Goal: Task Accomplishment & Management: Manage account settings

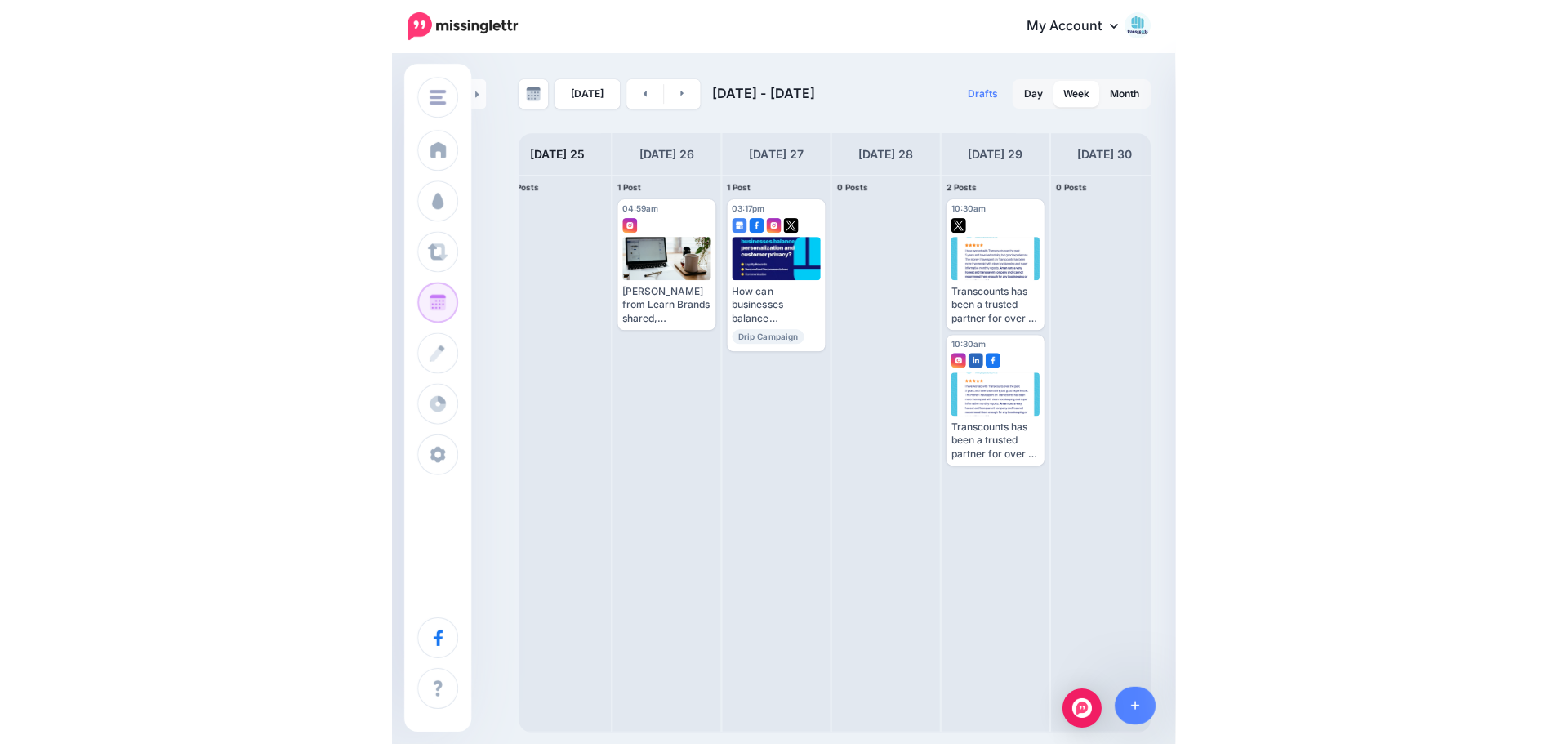
scroll to position [0, 135]
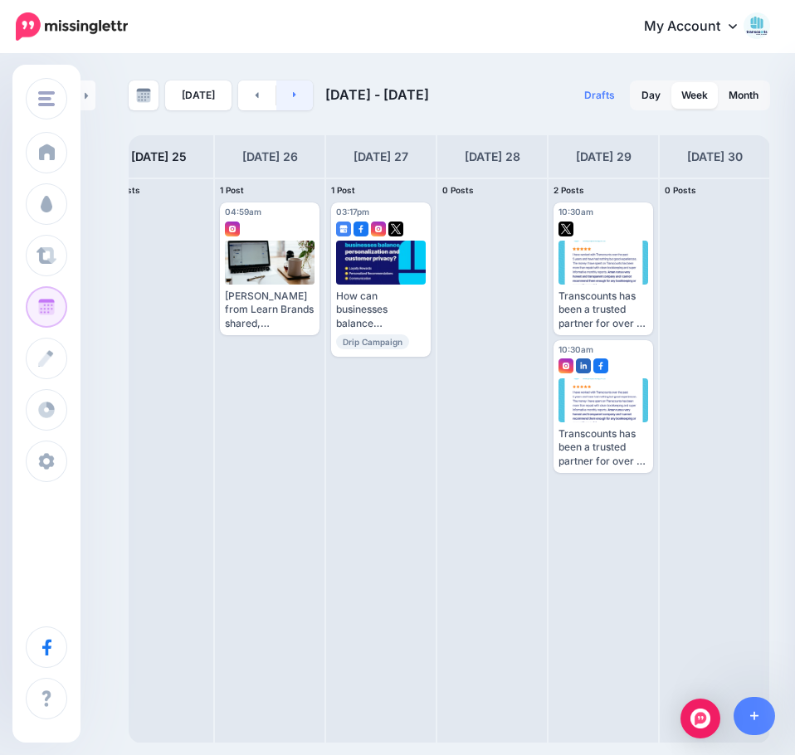
click at [291, 107] on link at bounding box center [294, 95] width 37 height 30
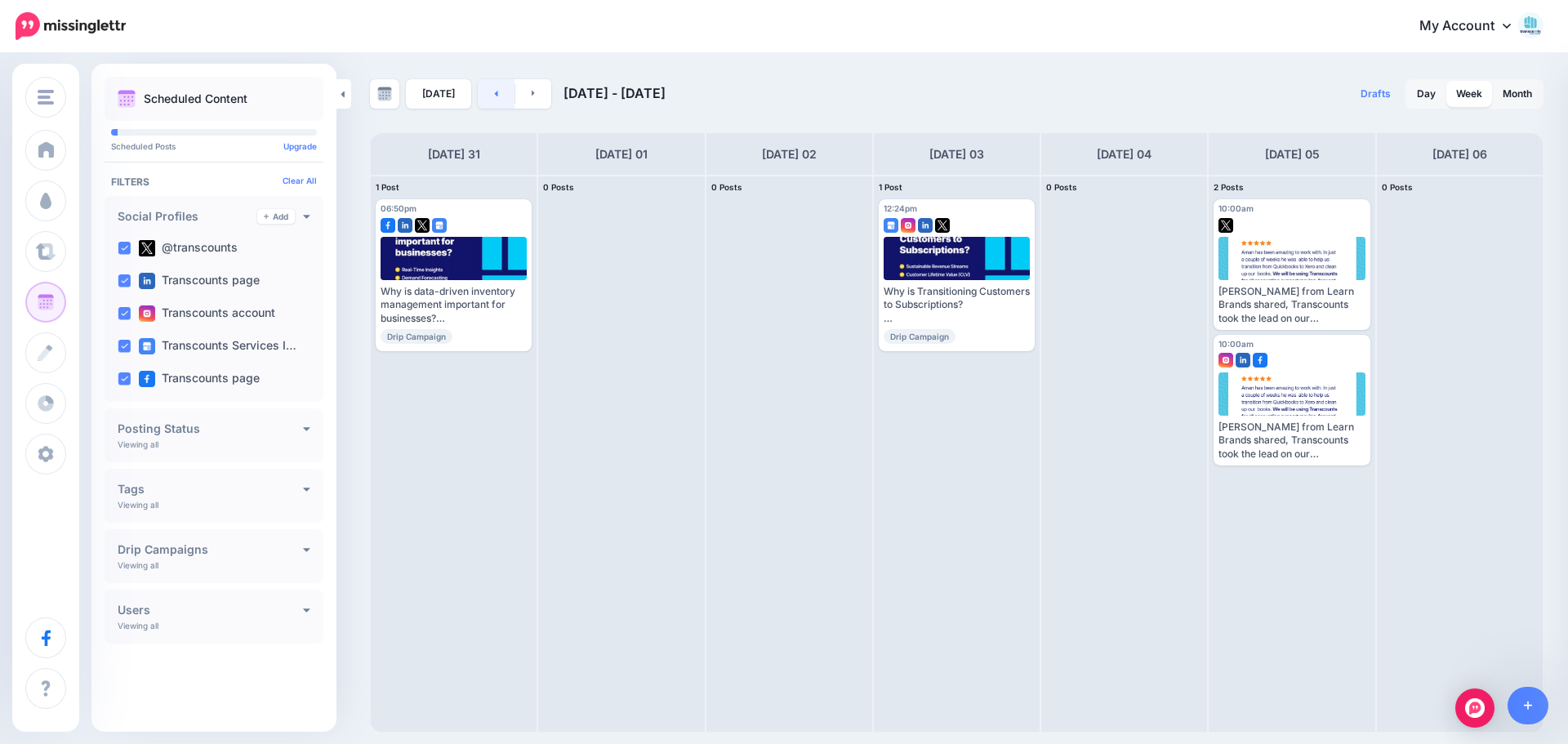
click at [492, 87] on link at bounding box center [495, 93] width 36 height 30
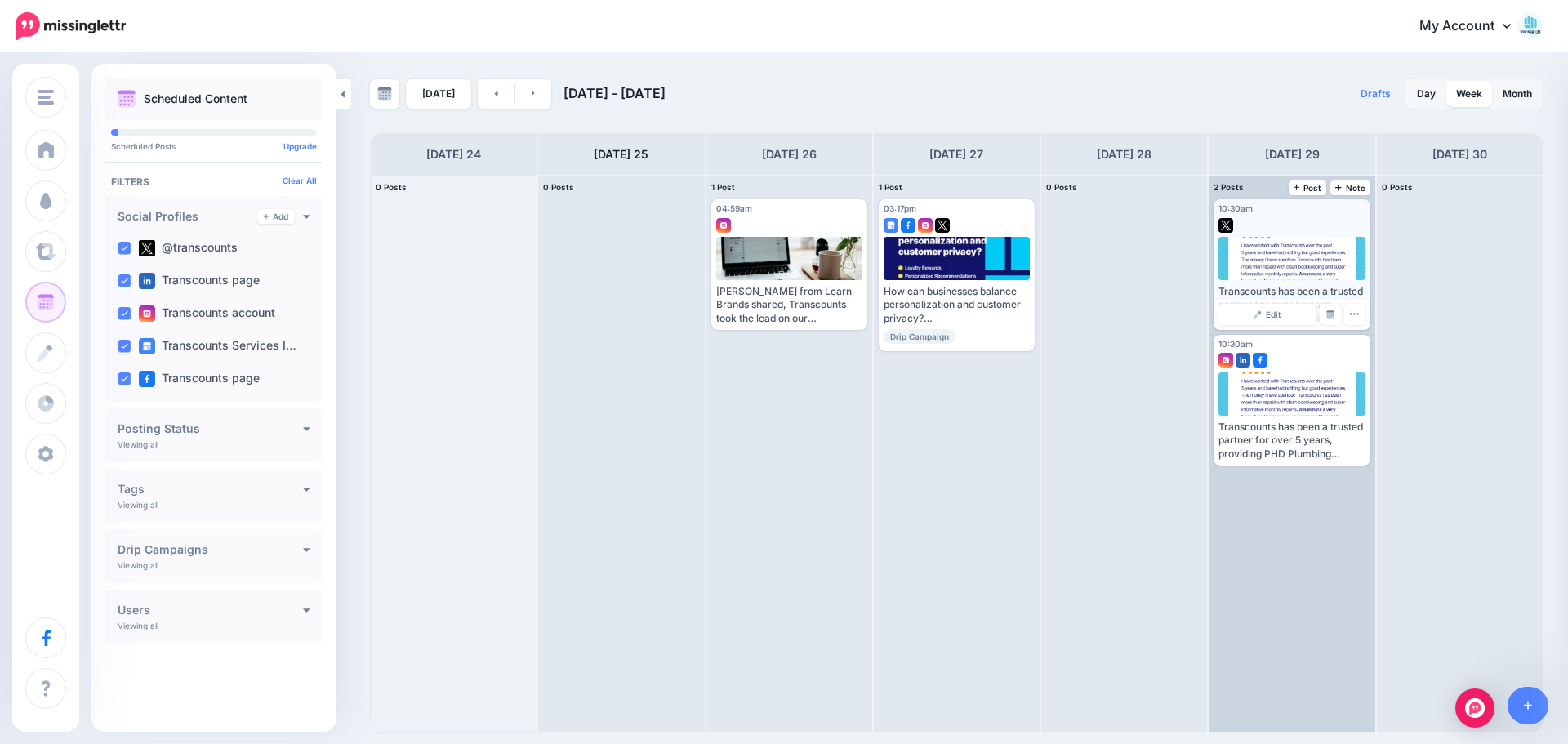
click at [782, 271] on div at bounding box center [1291, 259] width 147 height 43
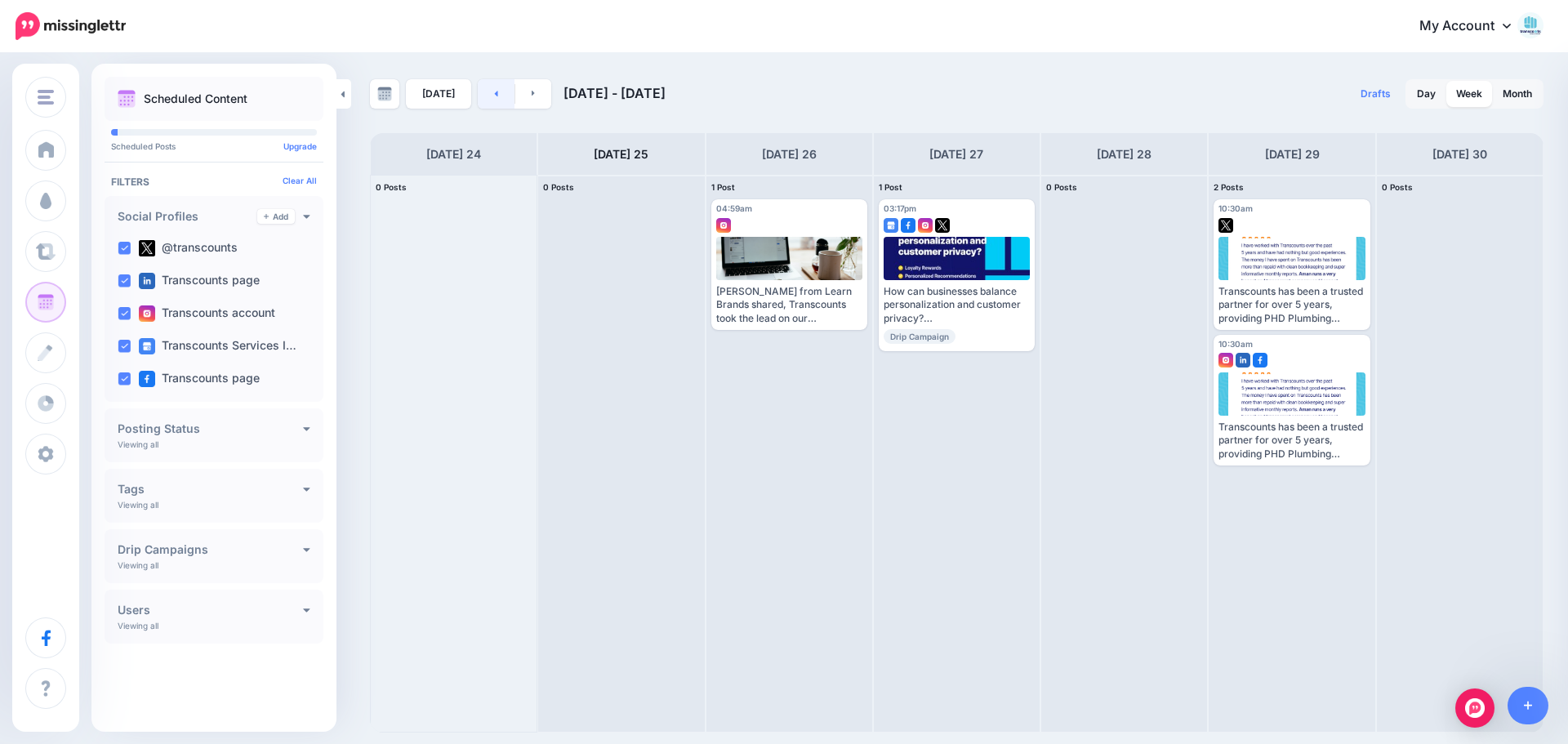
click at [480, 93] on link at bounding box center [495, 93] width 36 height 30
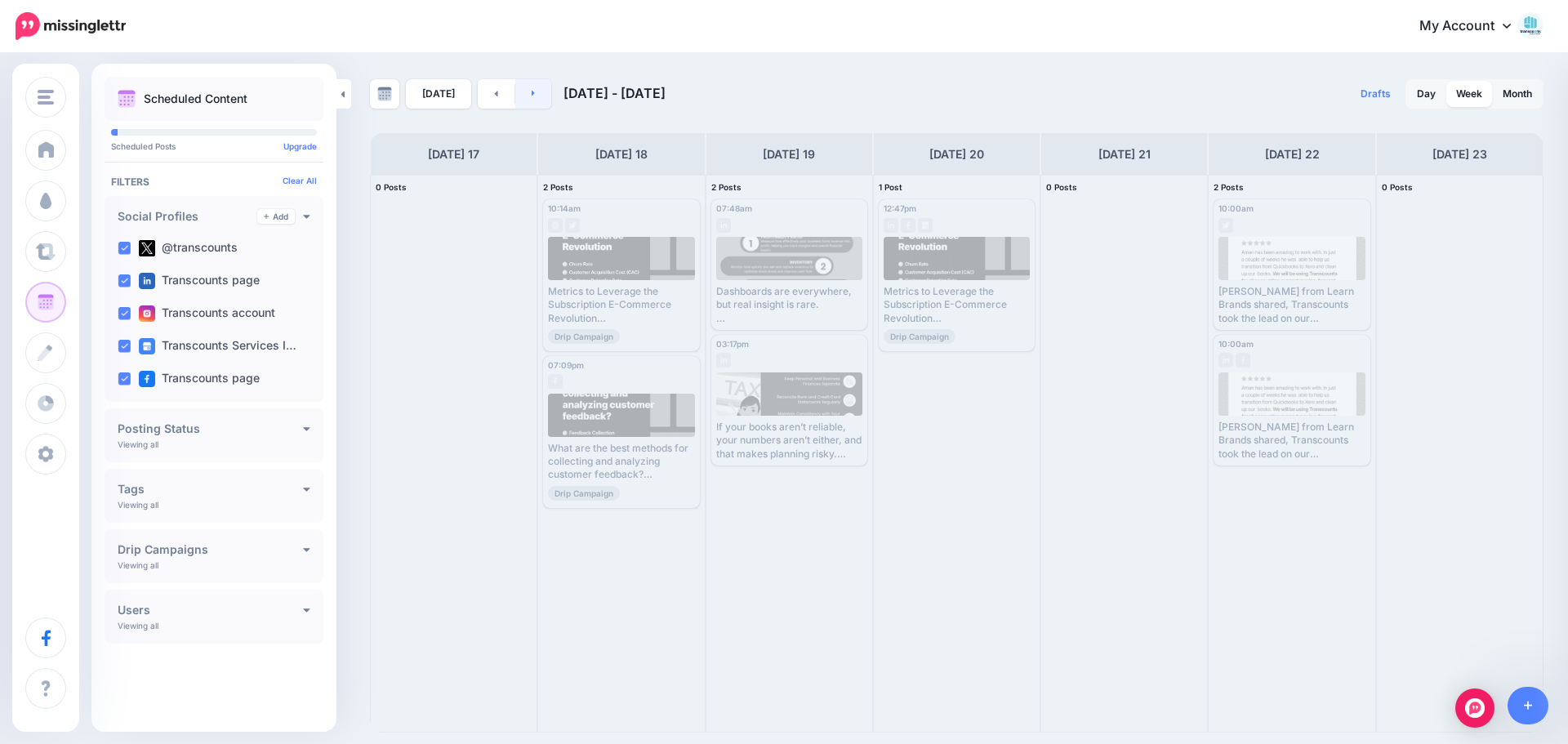
click at [535, 92] on link at bounding box center [533, 93] width 36 height 30
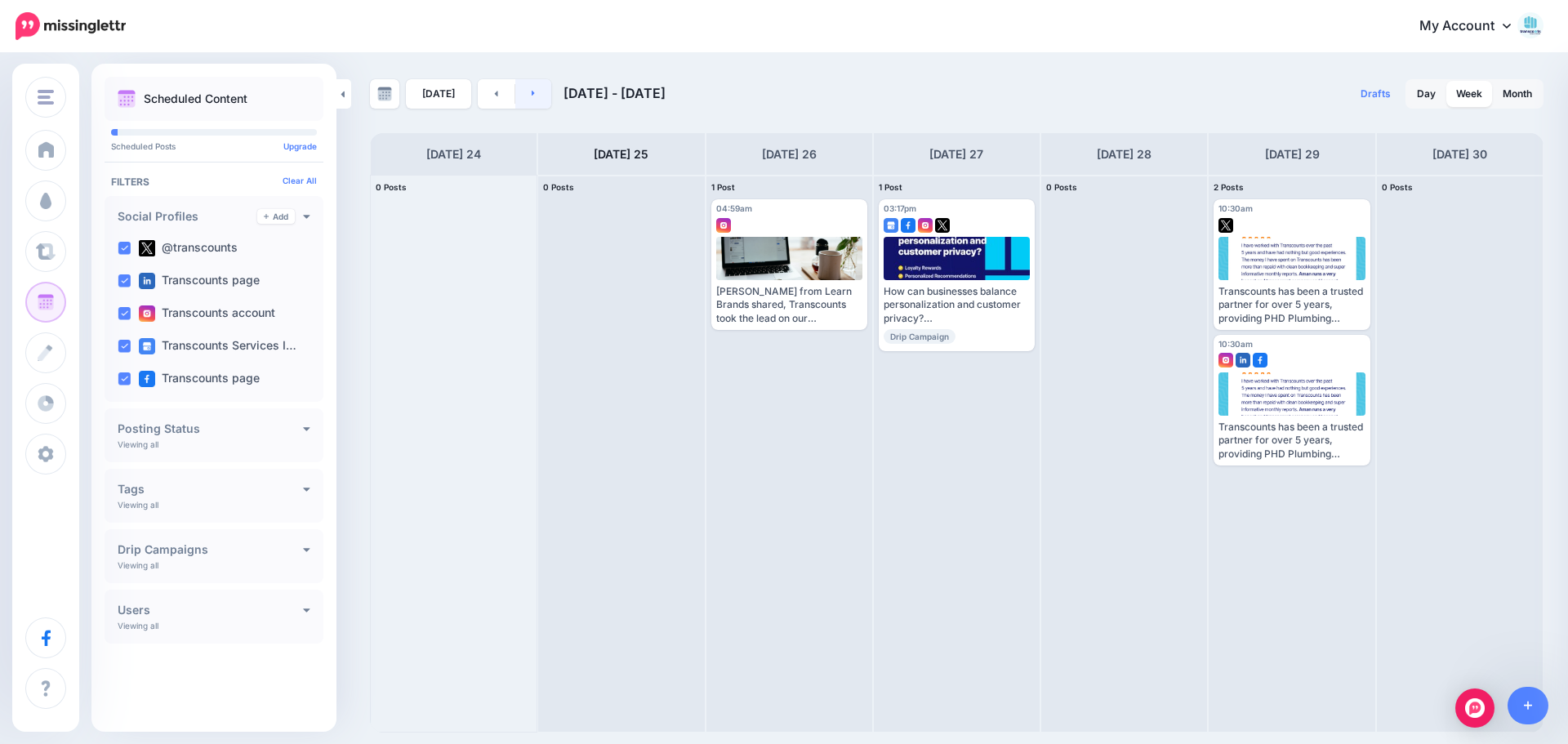
click at [535, 92] on link at bounding box center [533, 93] width 36 height 30
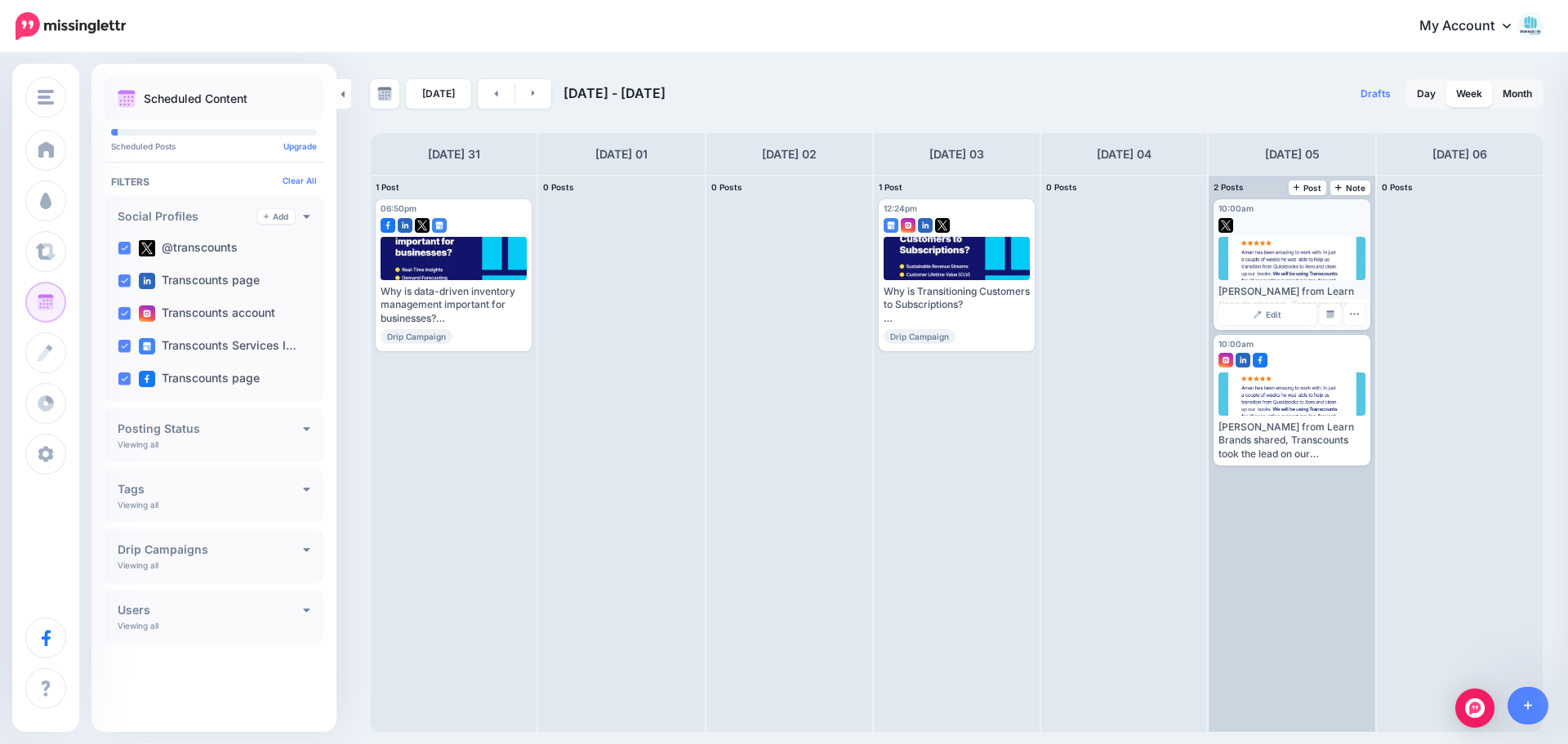
click at [782, 271] on div at bounding box center [1291, 259] width 147 height 43
click at [782, 256] on div at bounding box center [1291, 259] width 147 height 43
click at [782, 399] on div at bounding box center [1291, 394] width 147 height 43
click at [782, 395] on div at bounding box center [1291, 394] width 147 height 43
click at [782, 453] on span "Edit" at bounding box center [1274, 450] width 16 height 8
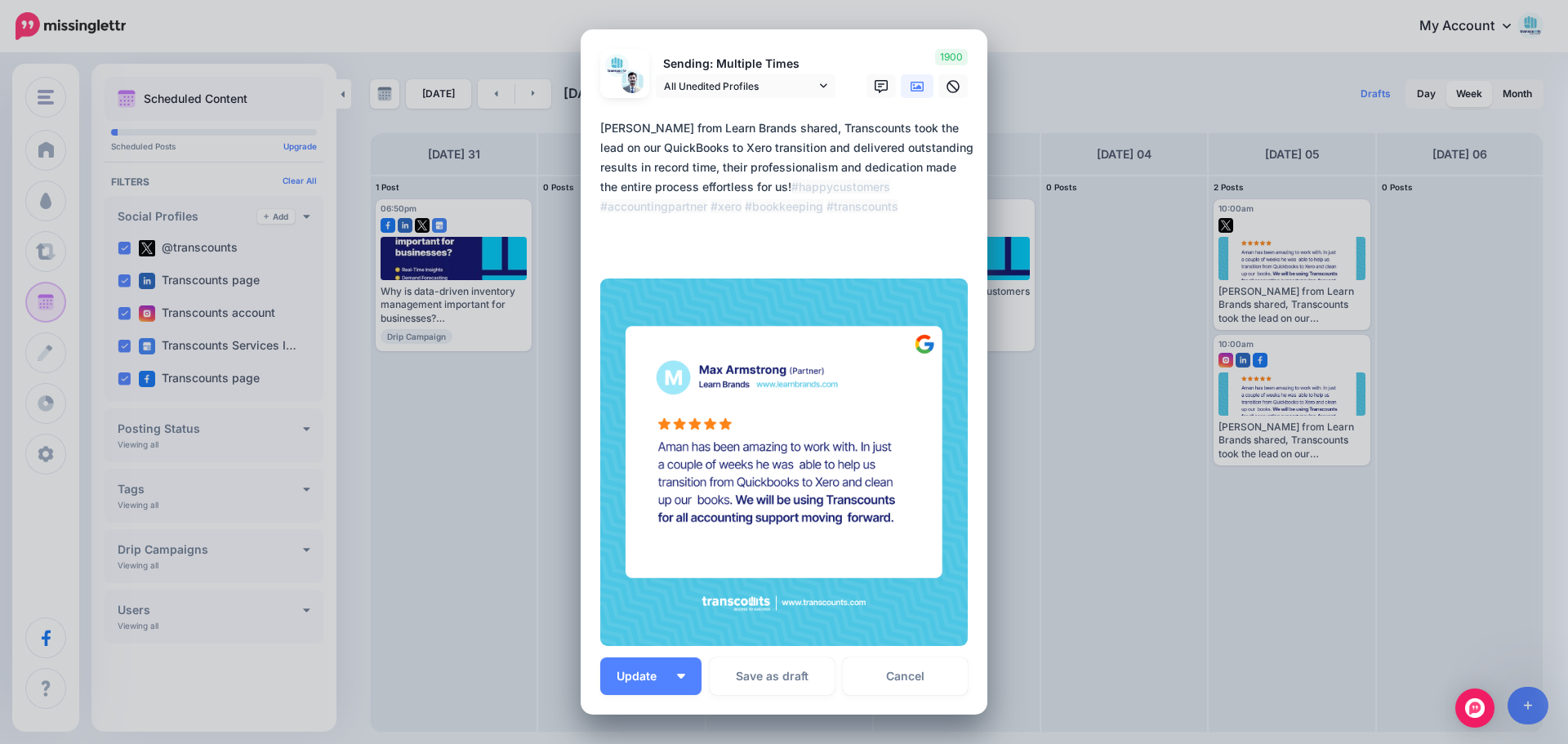
click at [746, 146] on textarea "**********" at bounding box center [788, 186] width 376 height 137
click at [782, 184] on textarea "**********" at bounding box center [788, 186] width 376 height 137
paste textarea "**********"
type textarea "**********"
click at [729, 84] on span "All Unedited Profiles" at bounding box center [739, 86] width 152 height 17
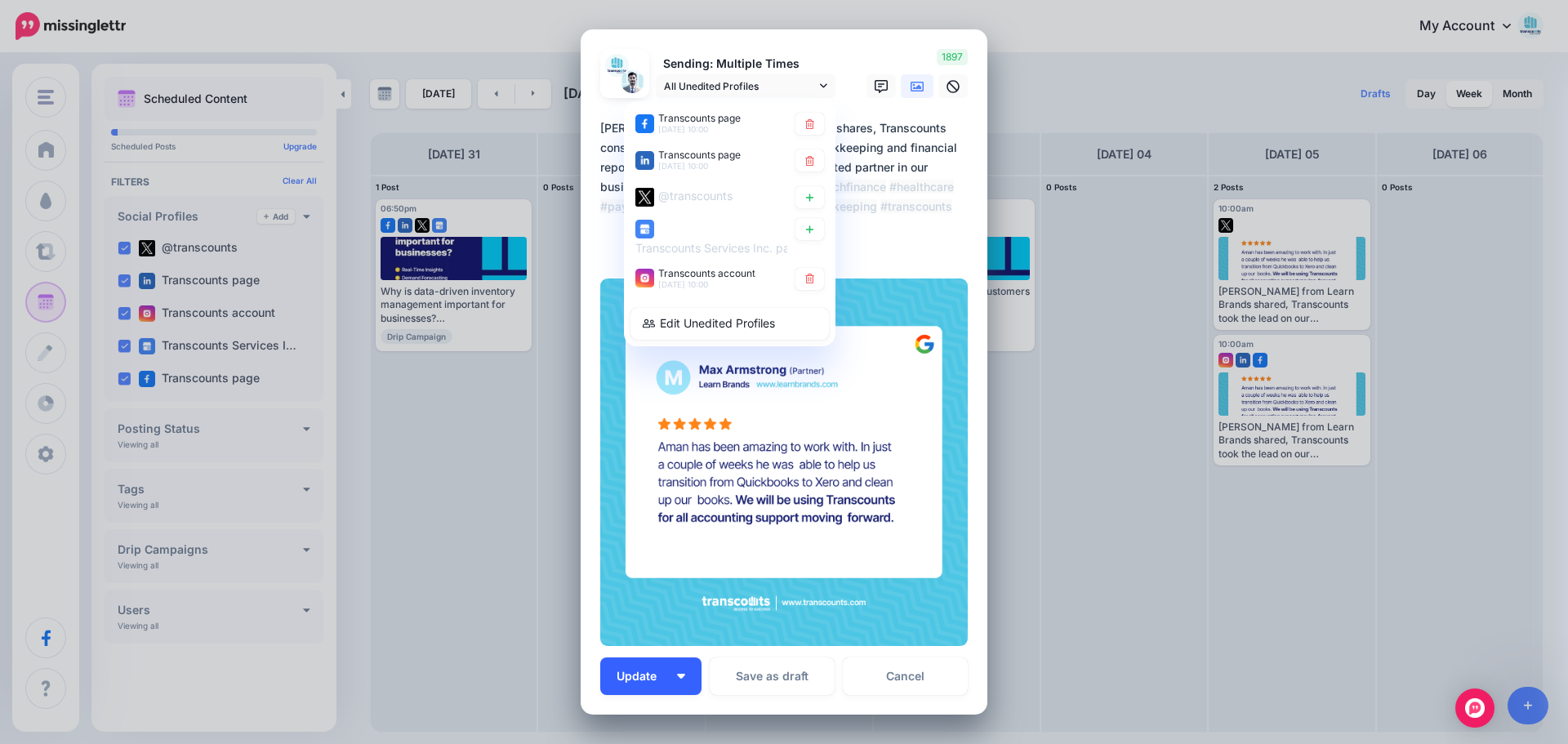
click at [677, 678] on img "button" at bounding box center [681, 675] width 8 height 5
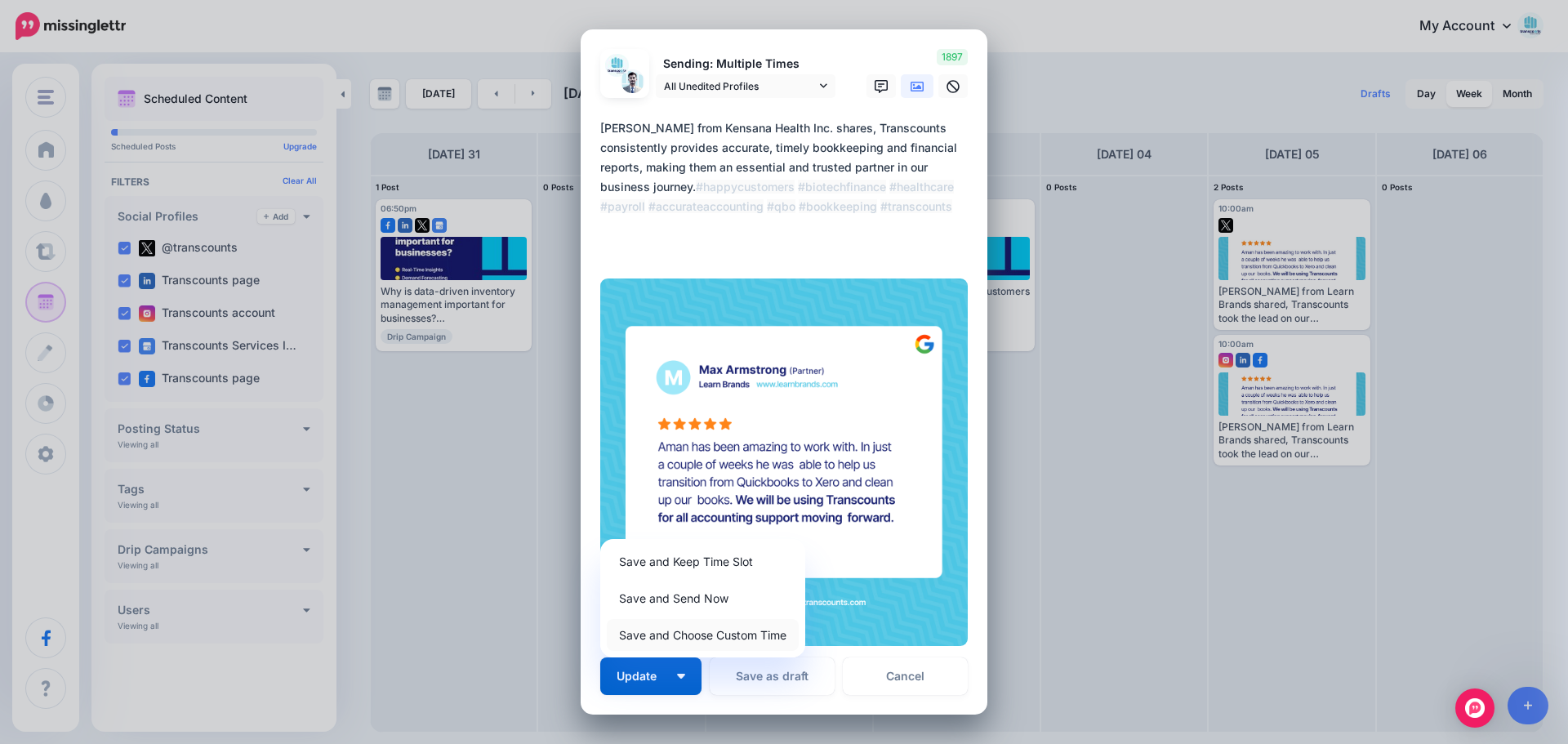
click at [710, 623] on link "Save and Choose Custom Time" at bounding box center [702, 635] width 192 height 31
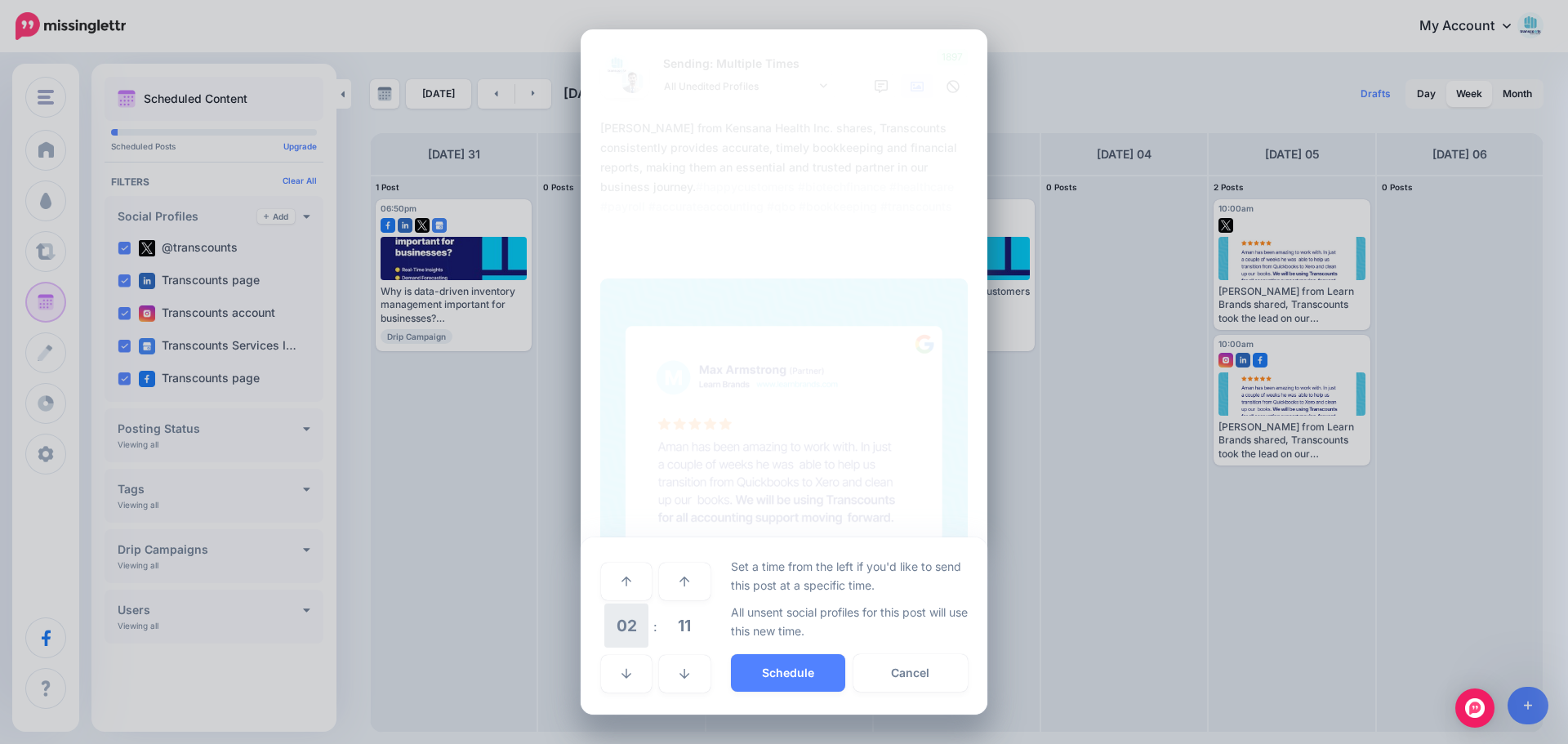
click at [620, 621] on span "02" at bounding box center [626, 625] width 44 height 44
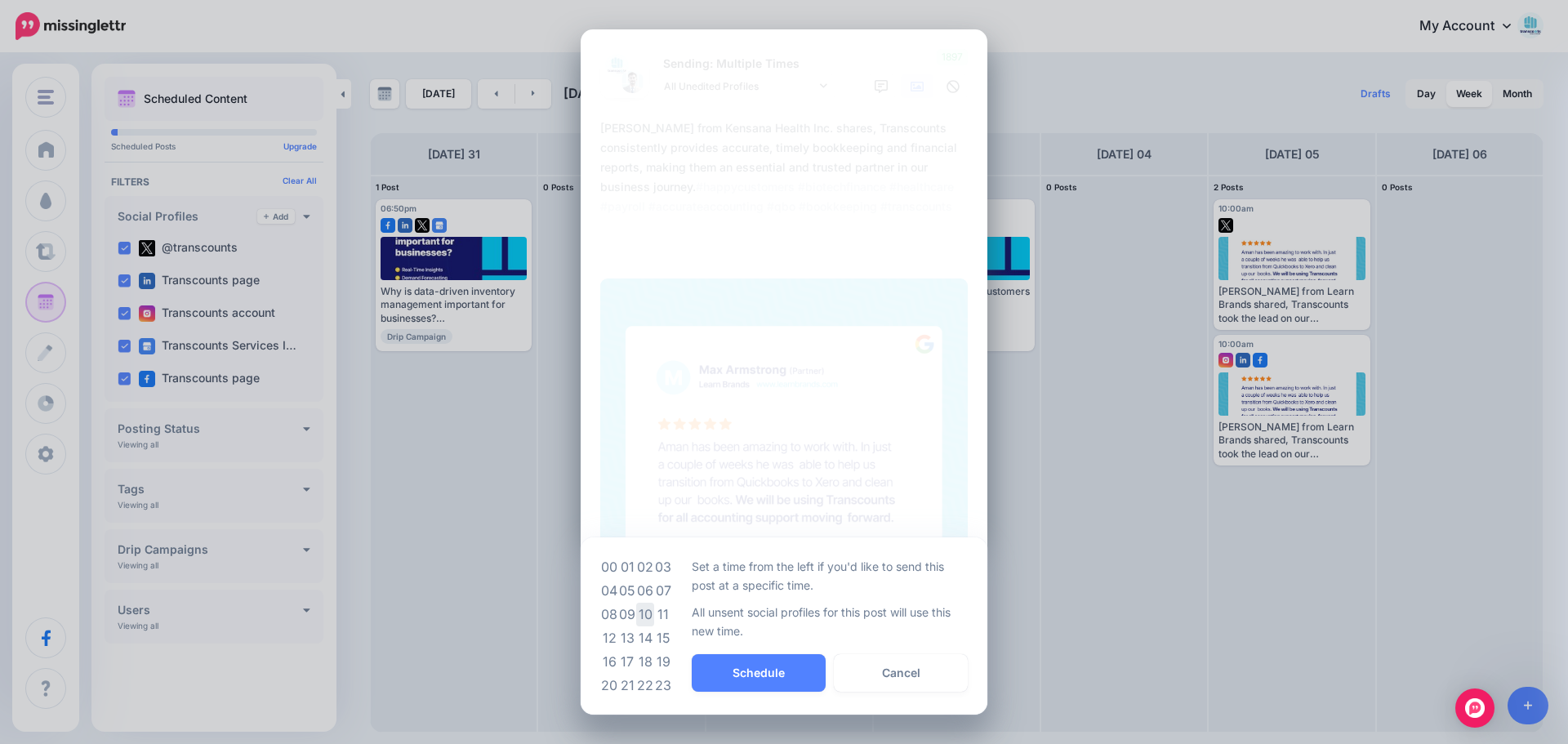
click at [644, 615] on td "10" at bounding box center [645, 614] width 18 height 24
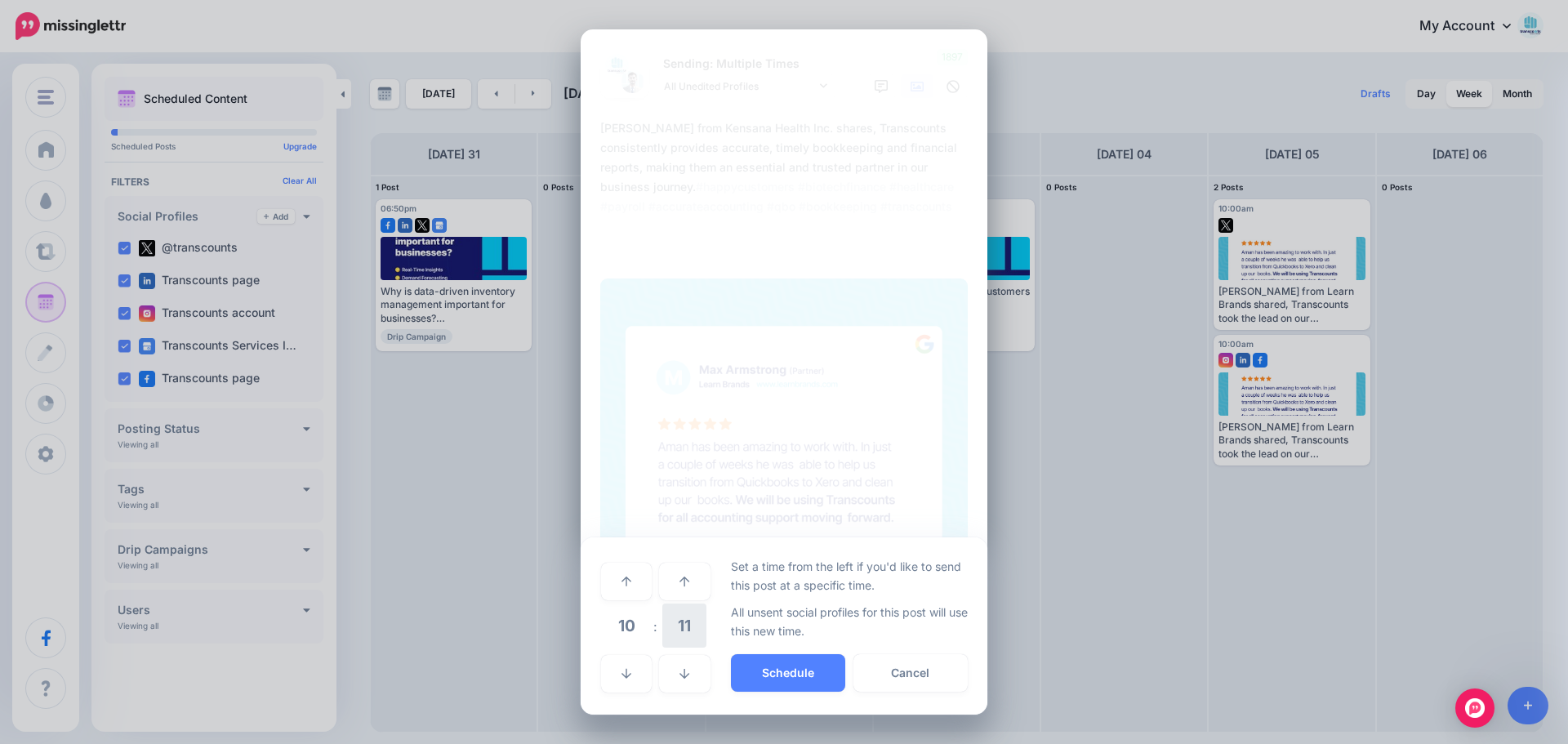
click at [675, 618] on span "11" at bounding box center [684, 625] width 44 height 44
click at [605, 583] on td "00" at bounding box center [609, 581] width 18 height 45
click at [782, 679] on button "Schedule" at bounding box center [787, 672] width 114 height 37
click at [782, 673] on button "Schedule" at bounding box center [787, 672] width 114 height 37
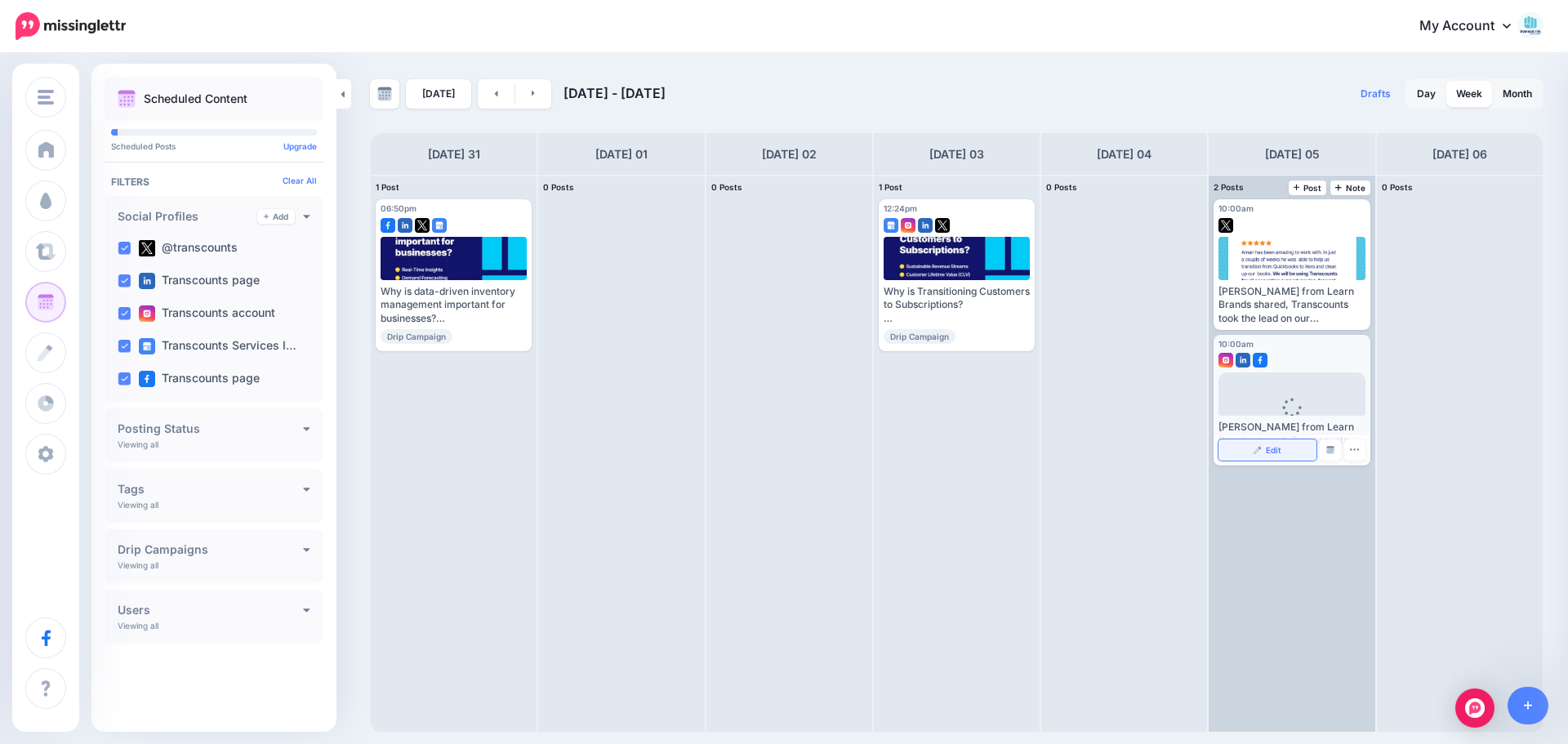
click at [782, 454] on link "Edit" at bounding box center [1267, 450] width 97 height 22
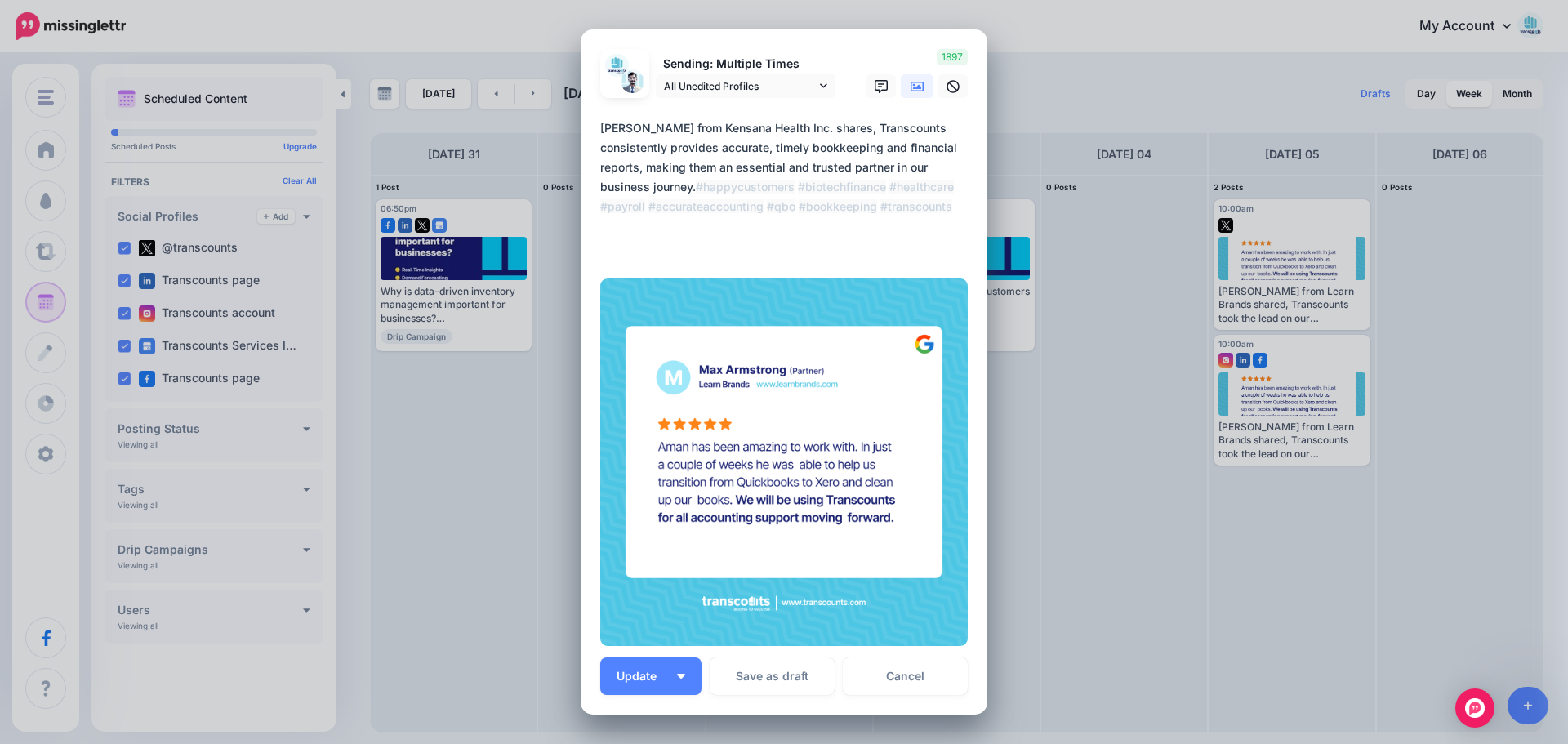
click at [782, 348] on img at bounding box center [784, 462] width 367 height 367
click at [782, 290] on img at bounding box center [784, 462] width 367 height 367
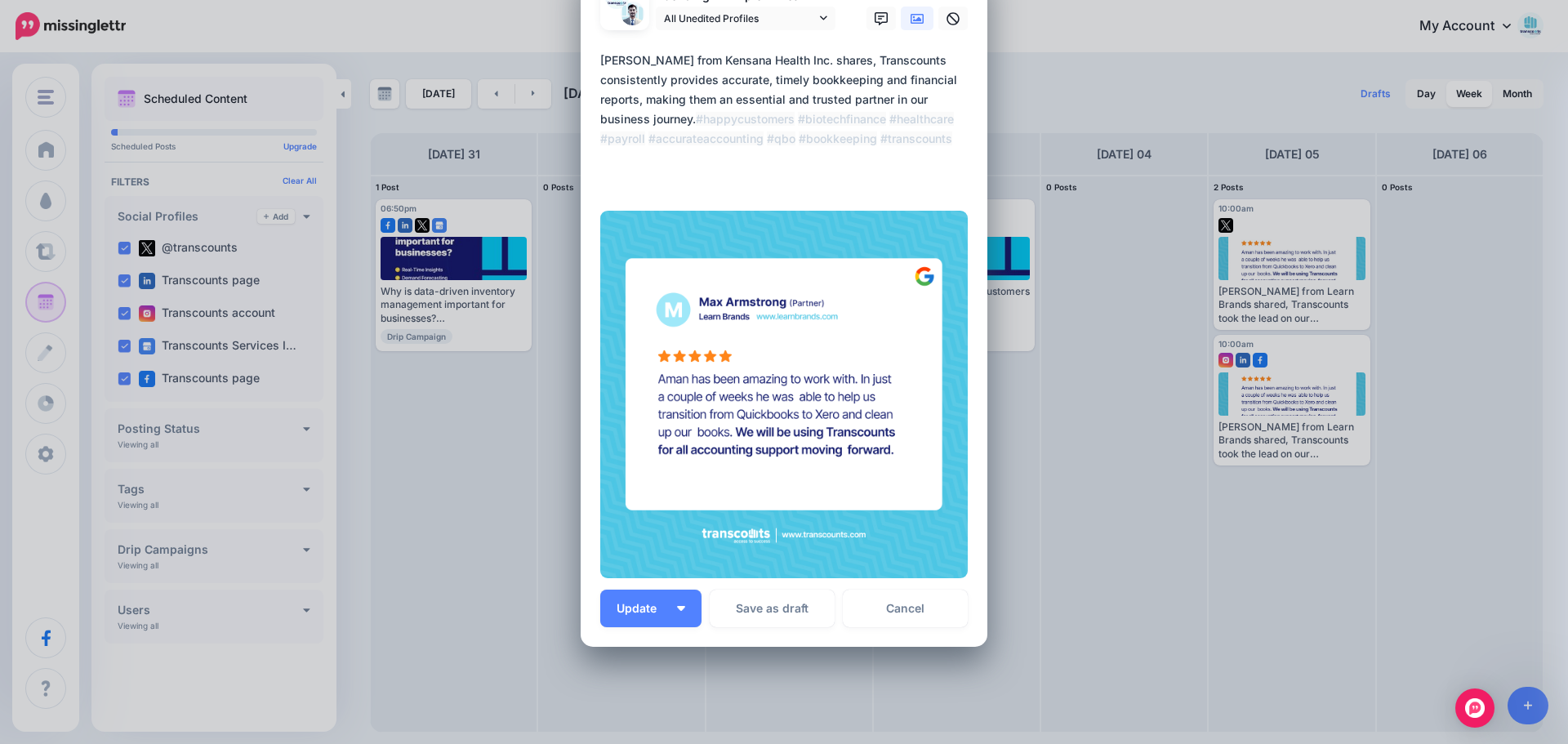
scroll to position [148, 0]
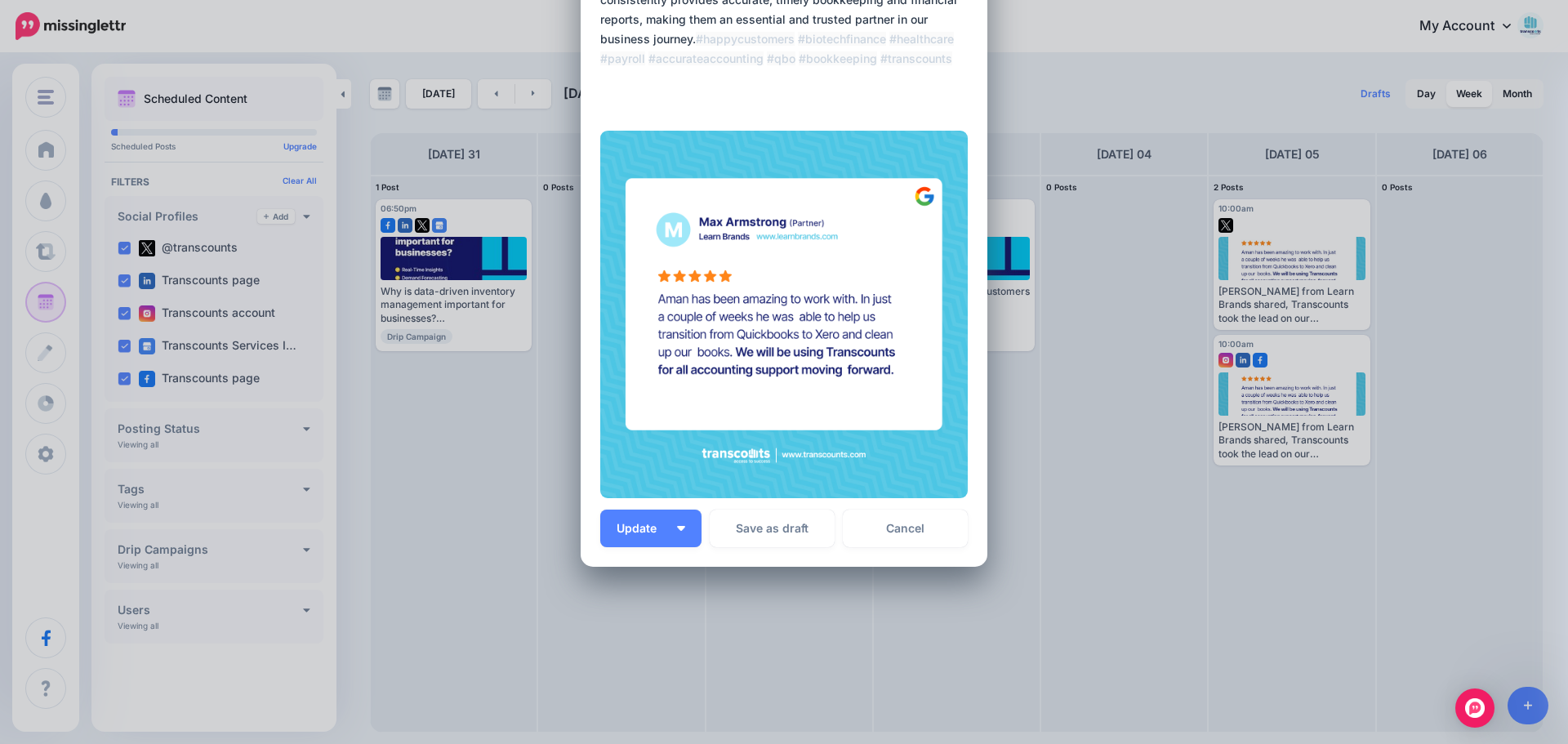
drag, startPoint x: 798, startPoint y: 427, endPoint x: 994, endPoint y: 371, distance: 203.8
click at [782, 371] on div "Edit Post Loading Sending: Multiple Times All Unedited Profiles" at bounding box center [784, 372] width 1568 height 744
drag, startPoint x: 969, startPoint y: 366, endPoint x: 831, endPoint y: 347, distance: 139.3
click at [782, 347] on div "Loading Sending: Multiple Times All Unedited Profiles" at bounding box center [784, 224] width 407 height 686
click at [782, 563] on div "Edit Post Loading Sending: Multiple Times All Unedited Profiles" at bounding box center [784, 372] width 1568 height 744
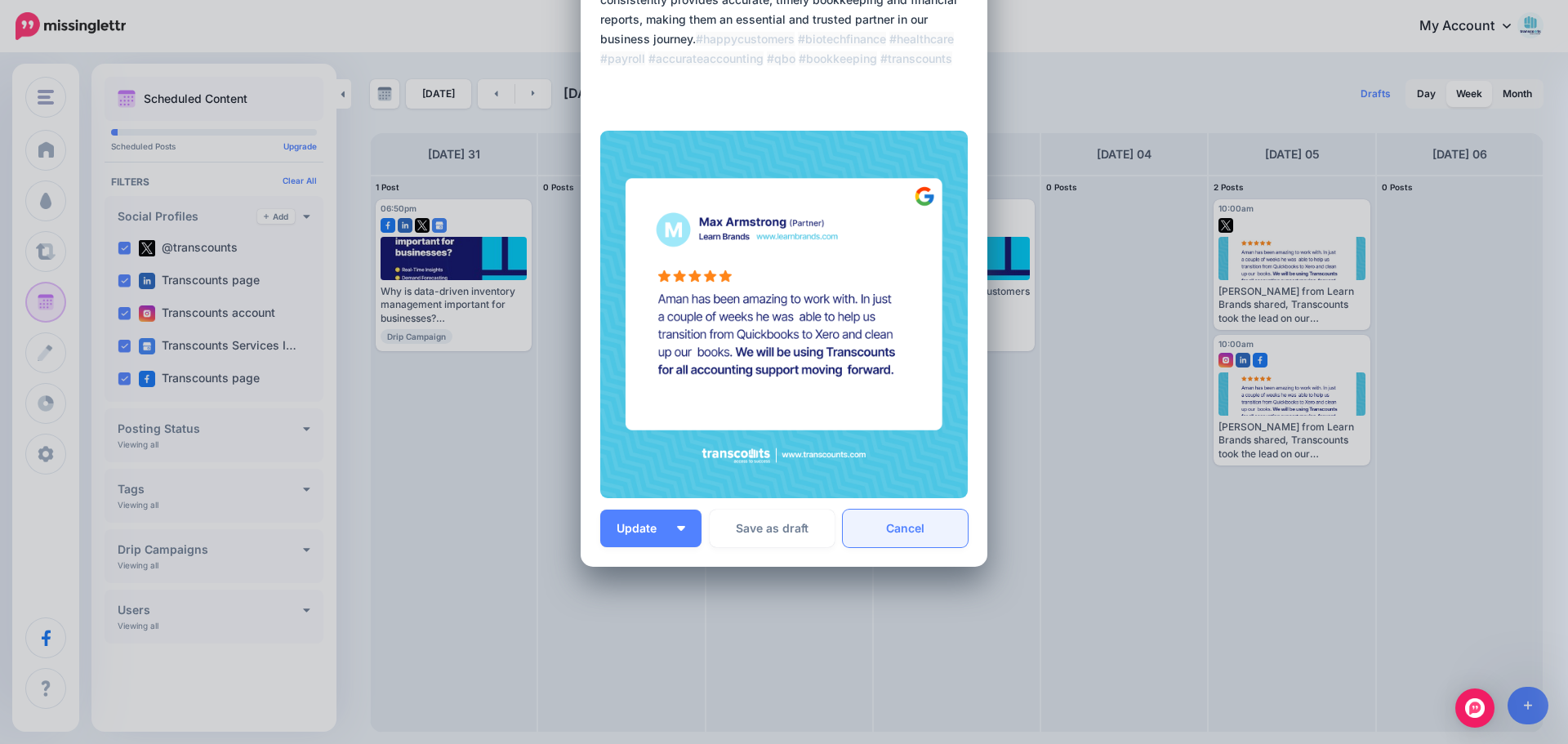
click at [782, 538] on link "Cancel" at bounding box center [905, 528] width 125 height 37
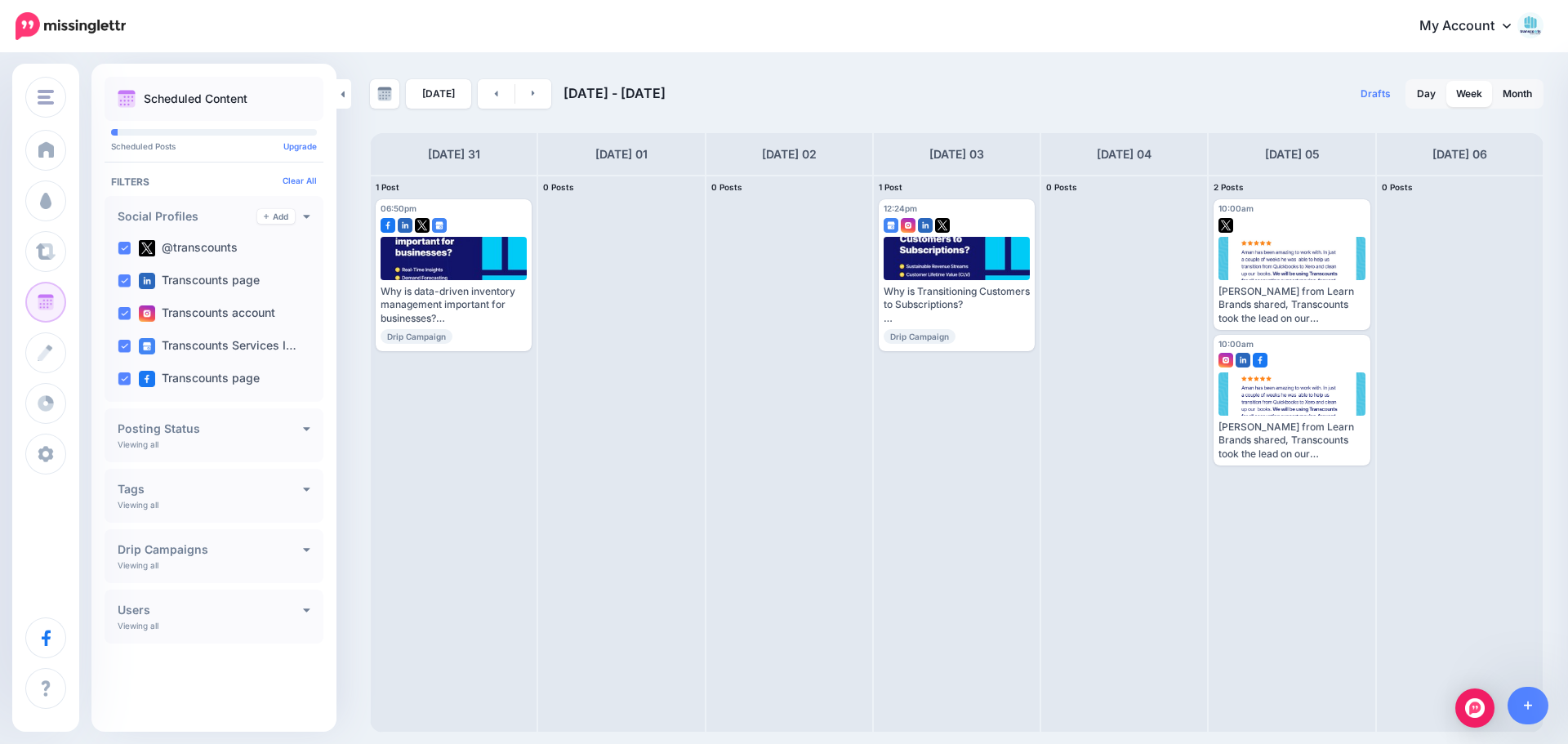
scroll to position [0, 0]
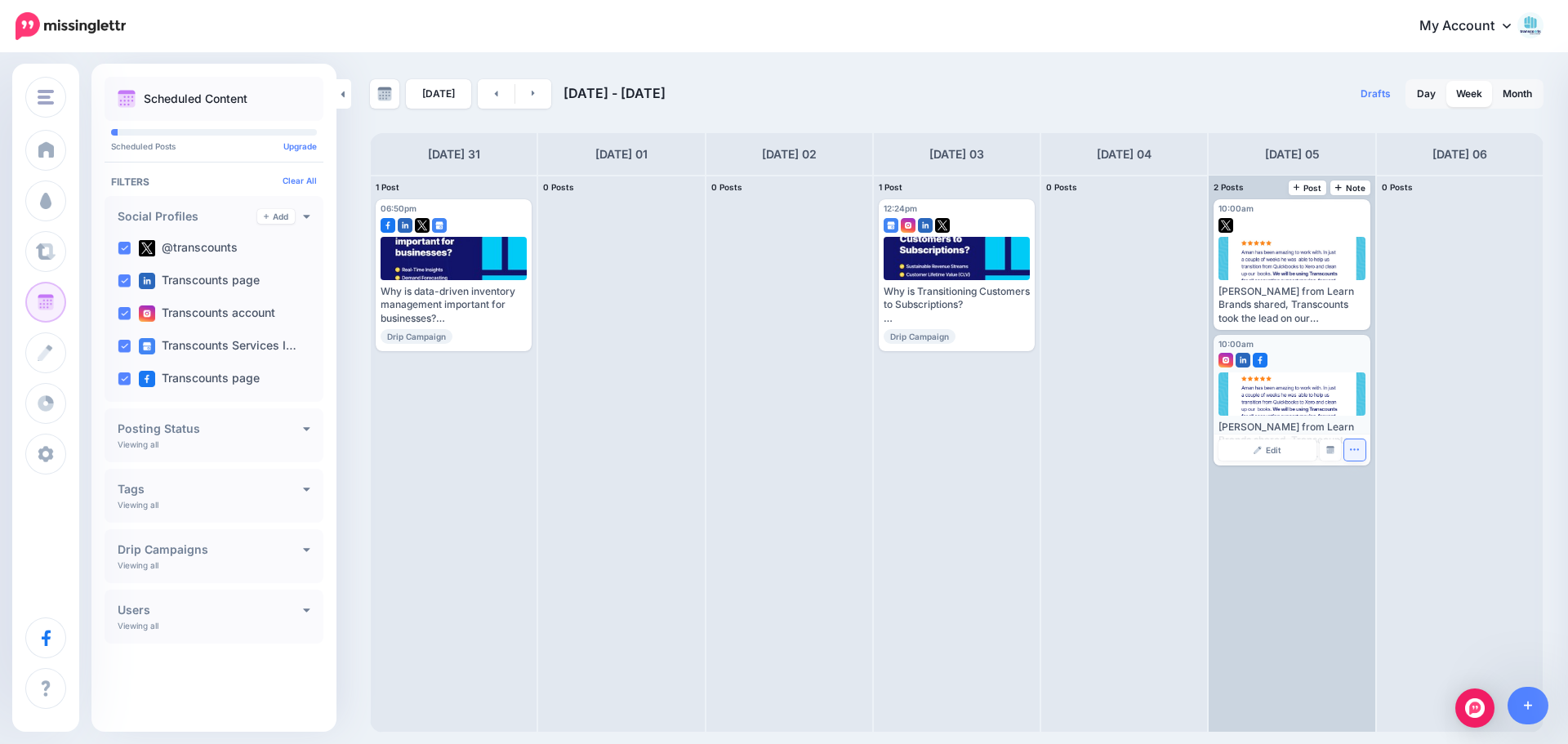
click at [782, 452] on button "button" at bounding box center [1354, 450] width 22 height 22
click at [782, 500] on link "Delete Post" at bounding box center [1393, 500] width 85 height 18
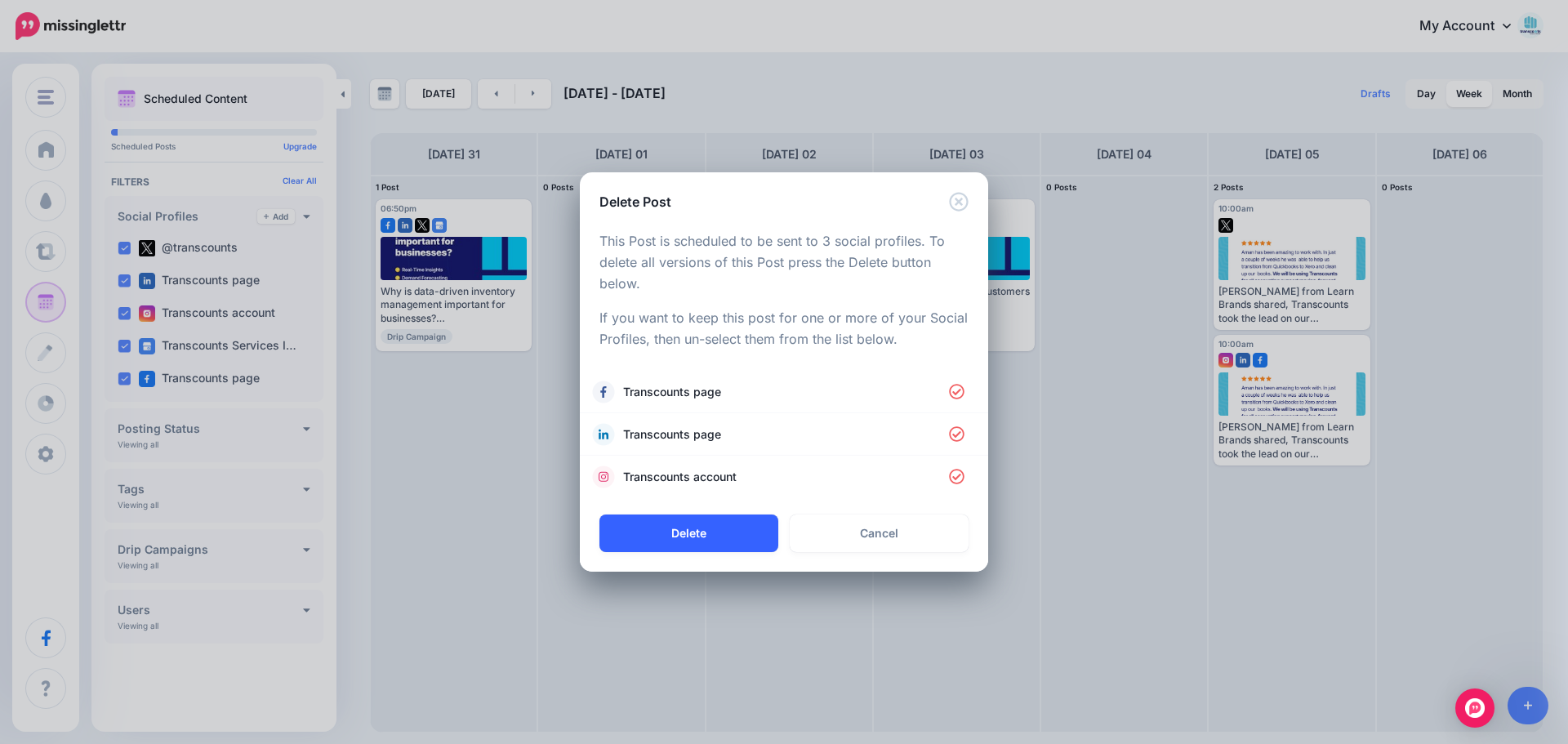
click at [723, 531] on button "Delete" at bounding box center [689, 533] width 179 height 37
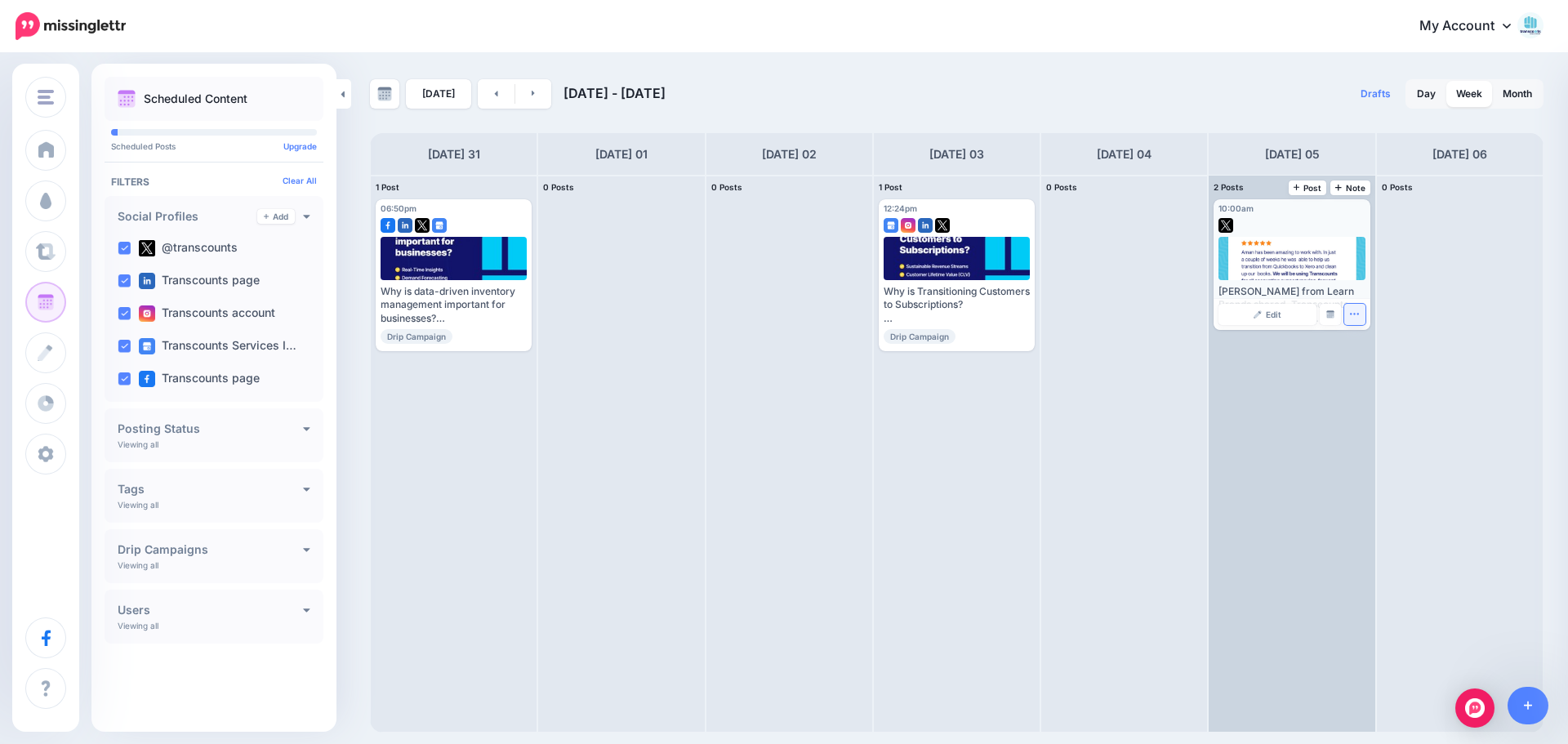
click at [782, 312] on icon "button" at bounding box center [1353, 314] width 11 height 11
click at [782, 311] on icon "button" at bounding box center [1353, 314] width 11 height 11
click at [782, 314] on icon "button" at bounding box center [1353, 315] width 9 height 2
click at [782, 314] on icon "button" at bounding box center [1353, 314] width 11 height 11
click at [782, 237] on div at bounding box center [1291, 259] width 147 height 43
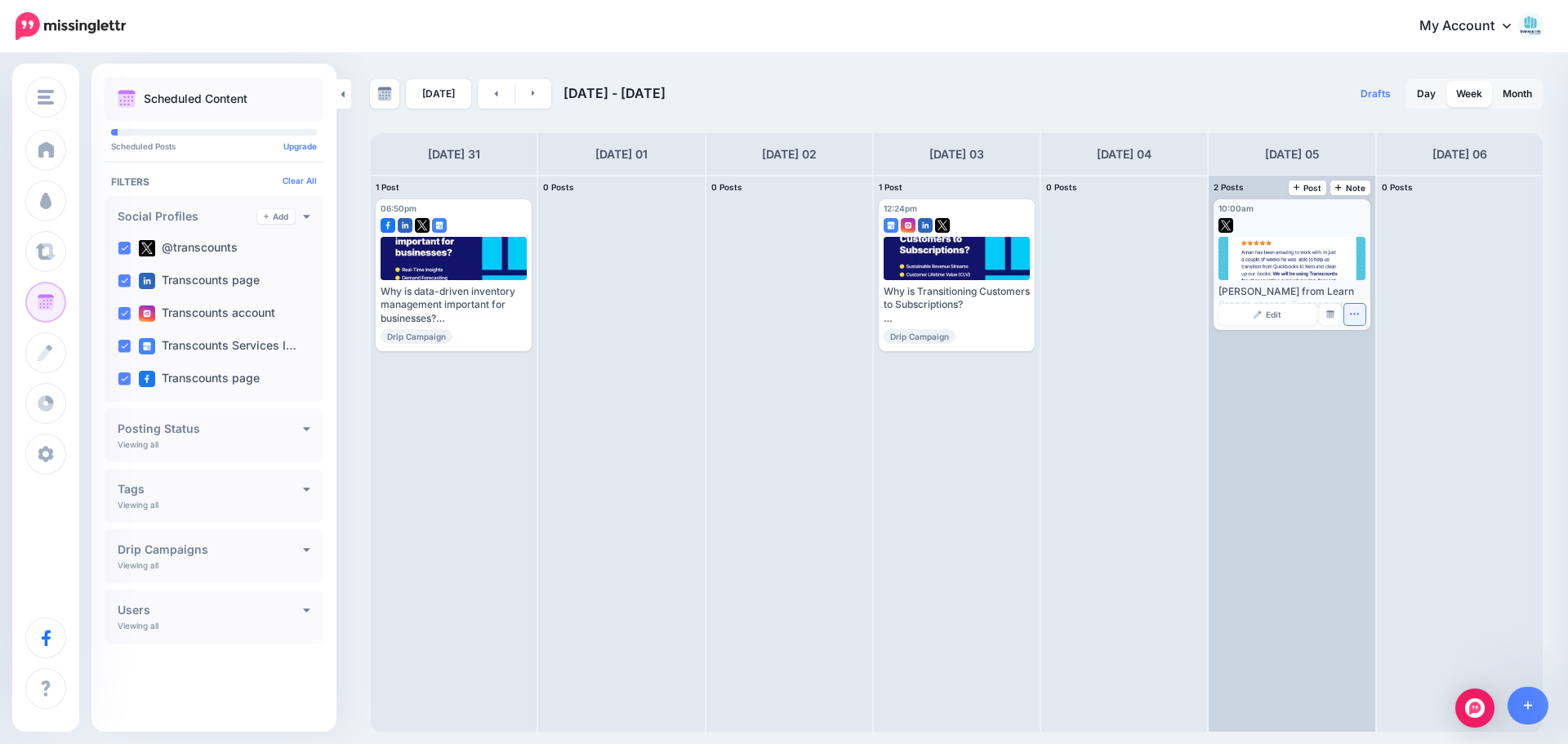
click at [782, 313] on icon "button" at bounding box center [1353, 314] width 11 height 11
click at [782, 359] on link "Delete Post" at bounding box center [1393, 365] width 85 height 18
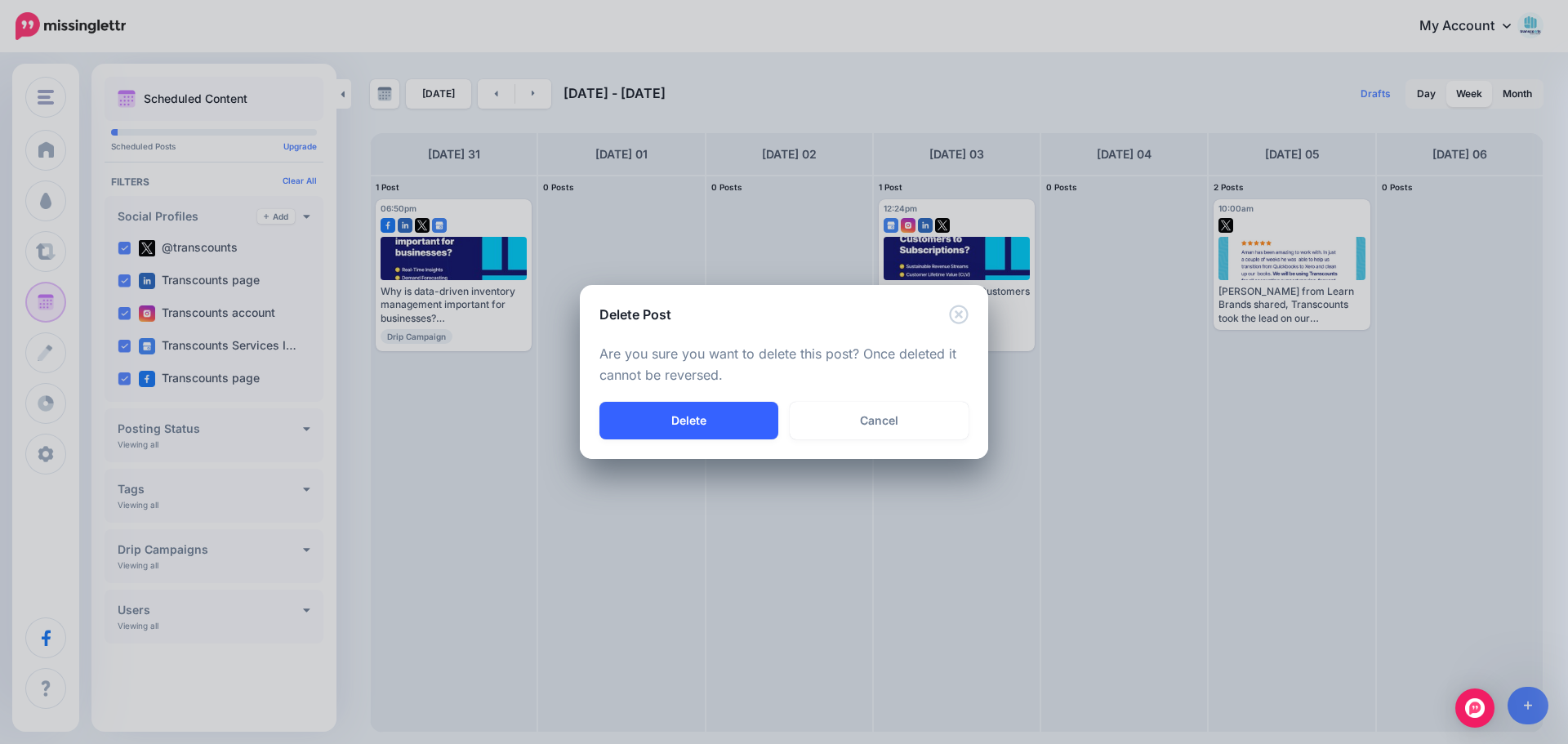
click at [747, 419] on button "Delete" at bounding box center [689, 420] width 179 height 37
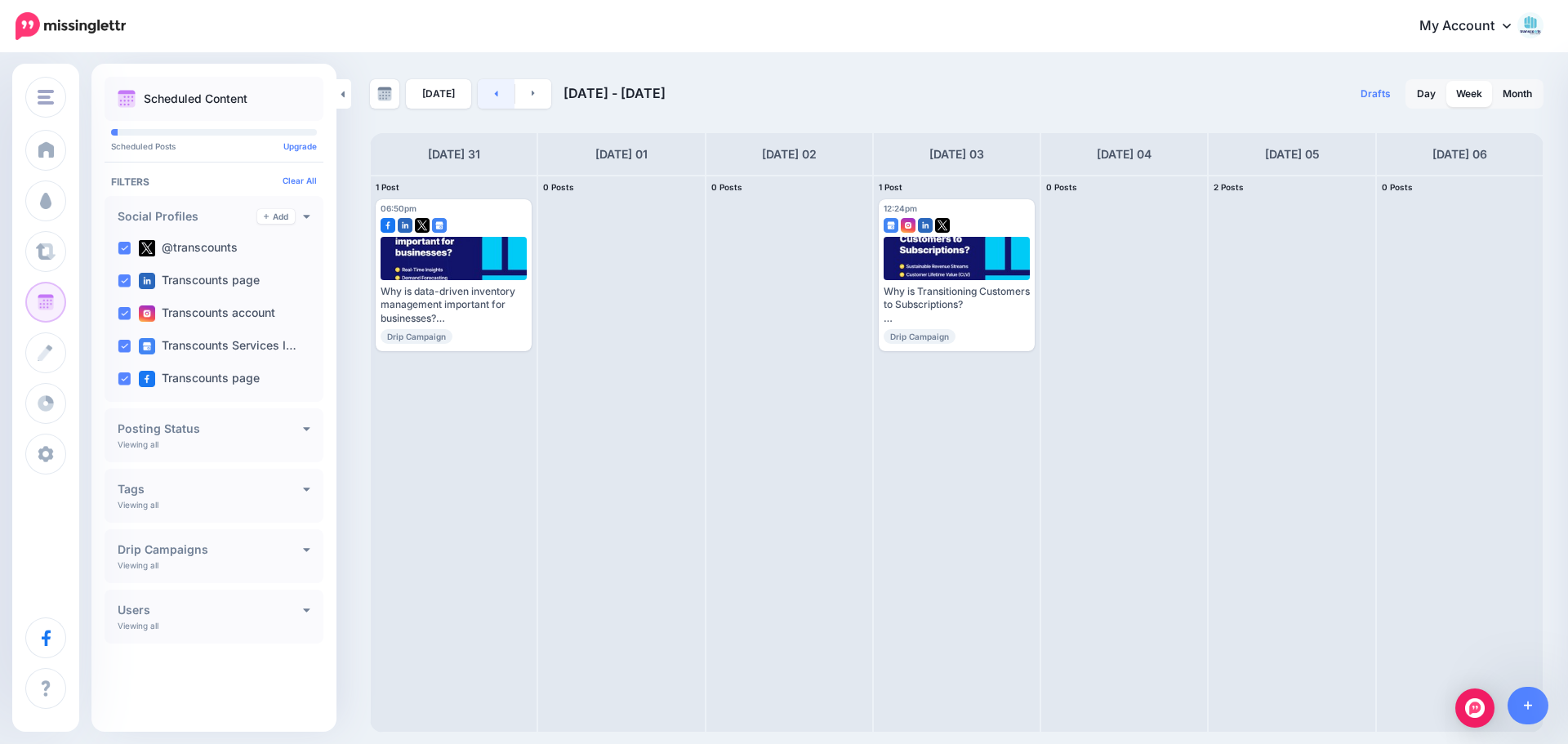
click at [484, 93] on link at bounding box center [495, 93] width 36 height 30
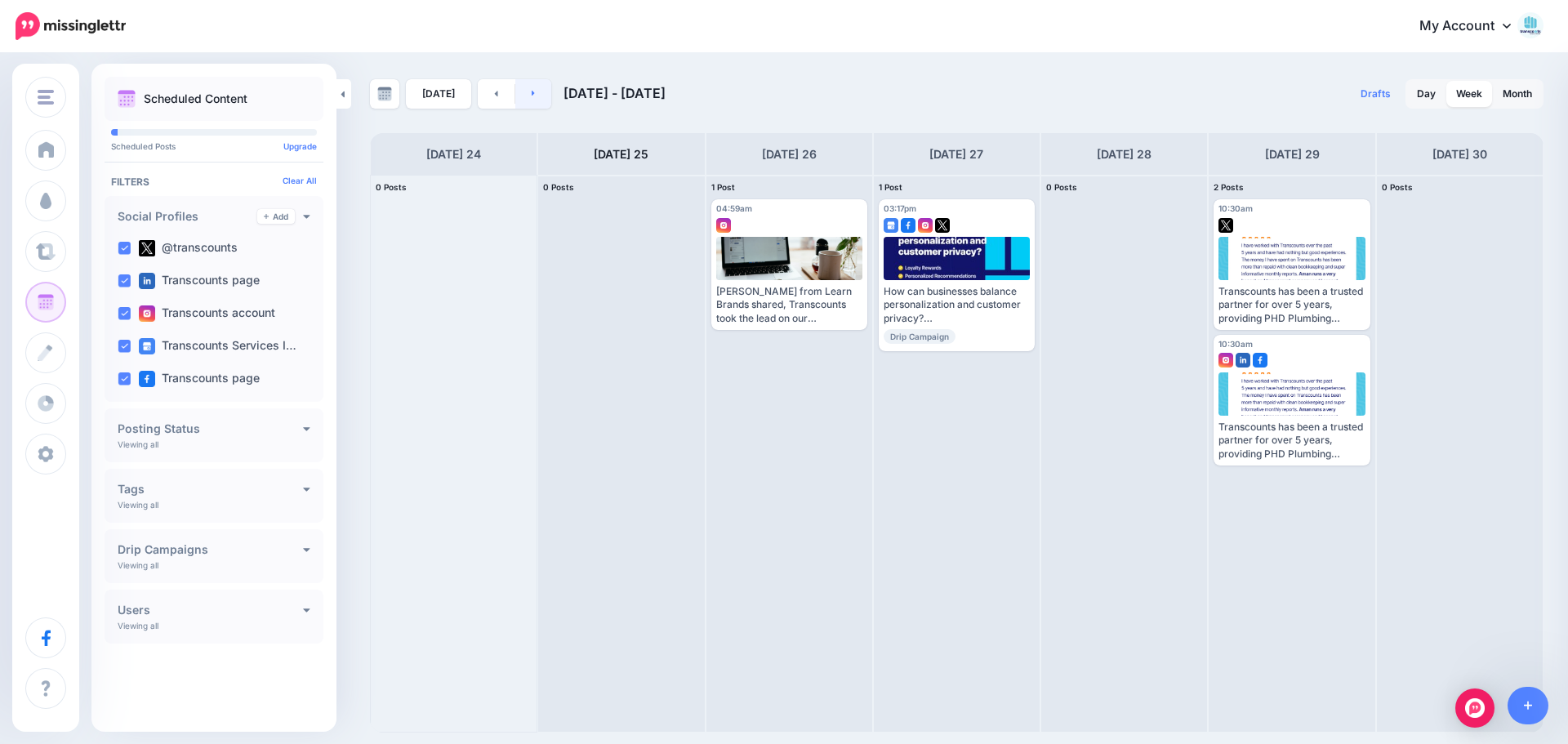
click at [527, 103] on link at bounding box center [533, 93] width 36 height 30
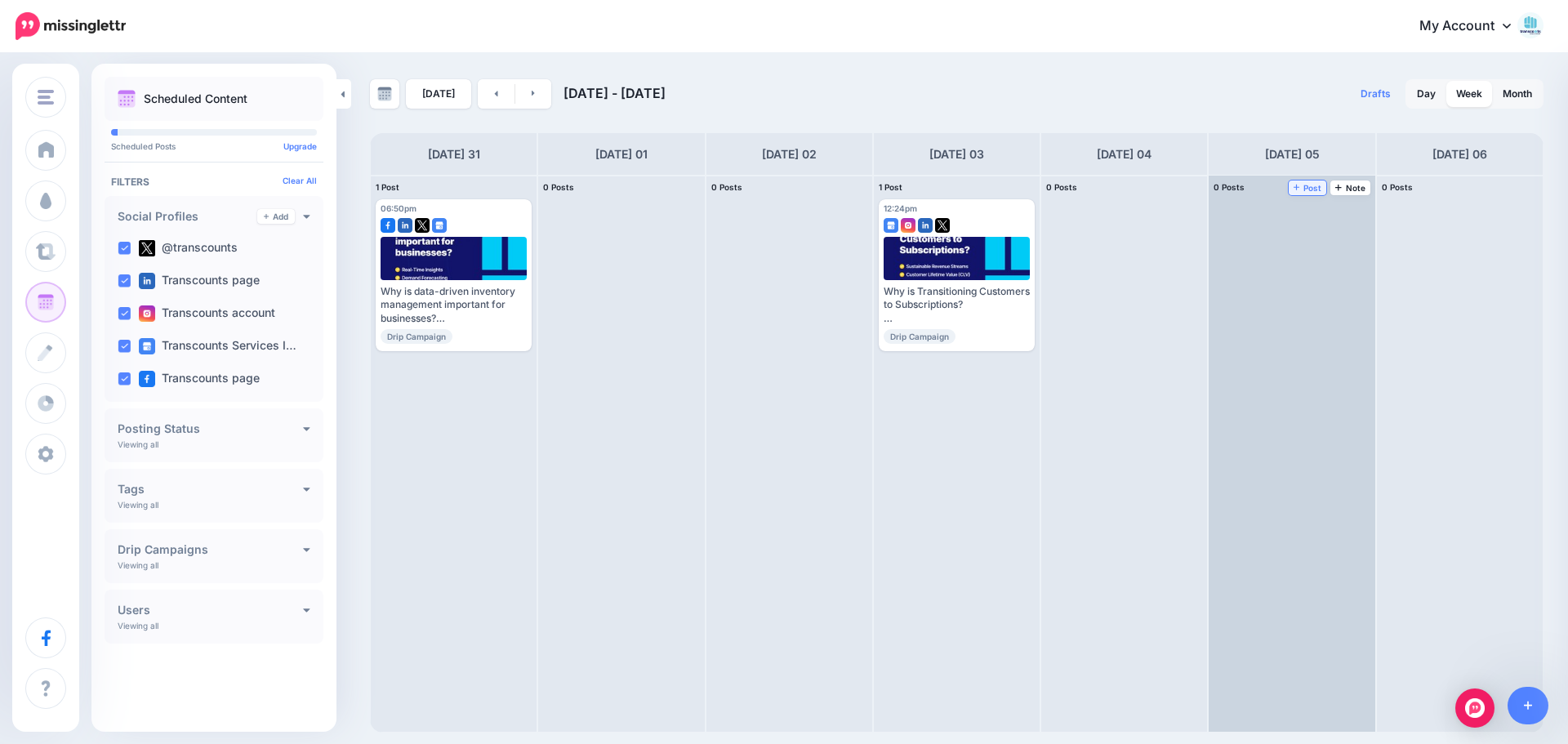
click at [782, 186] on span "Post" at bounding box center [1307, 188] width 29 height 8
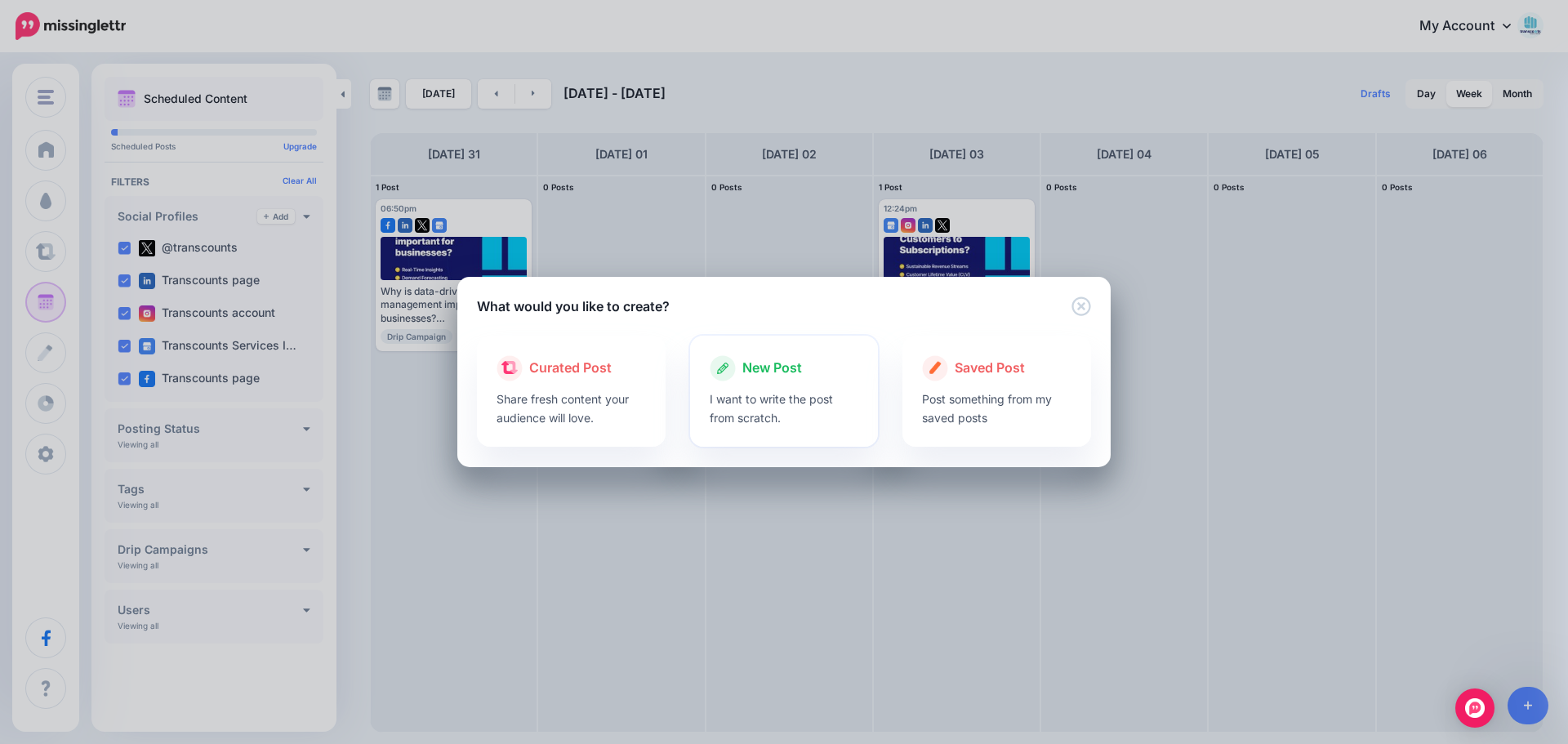
click at [753, 395] on p "I want to write the post from scratch." at bounding box center [784, 408] width 150 height 37
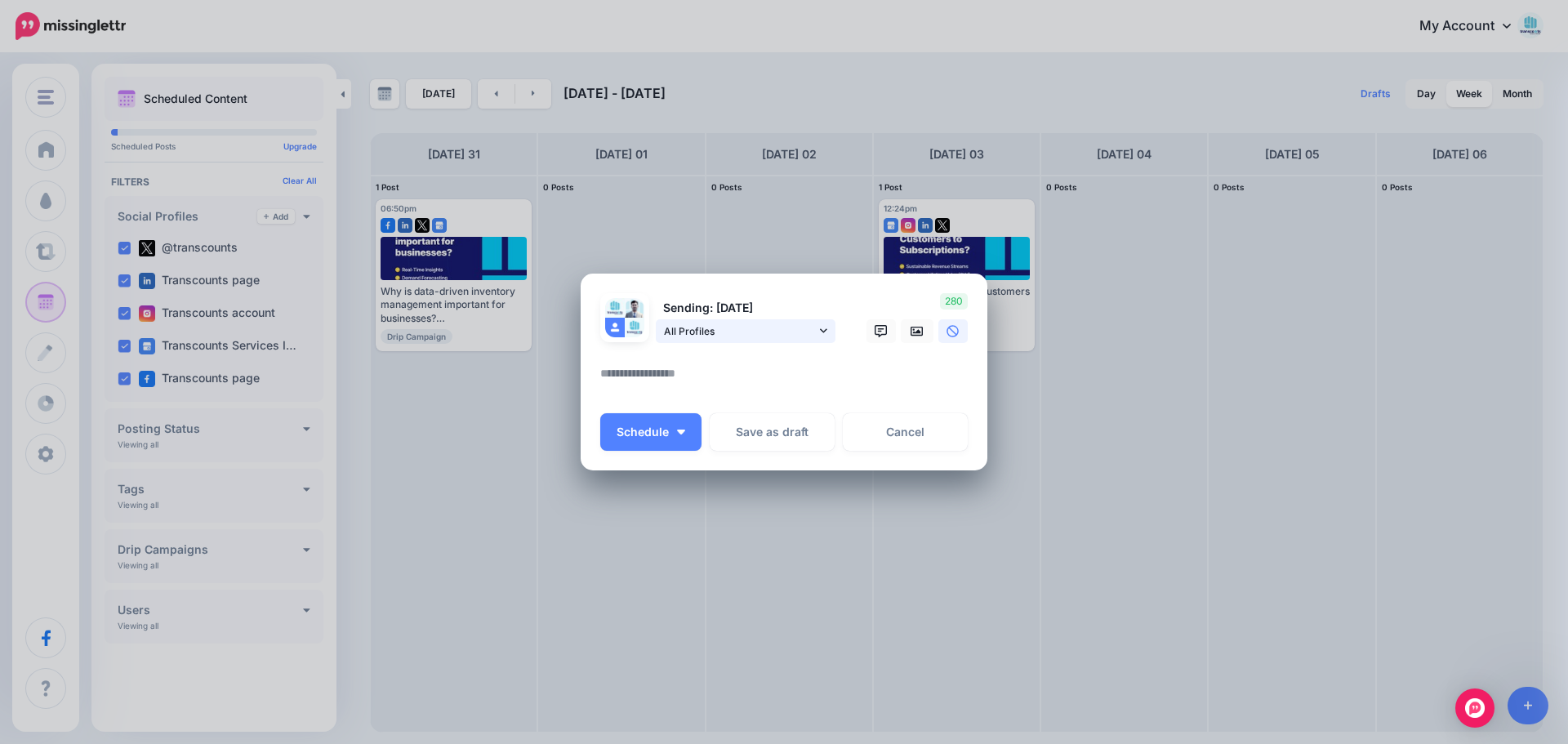
click at [759, 320] on link "All Profiles" at bounding box center [745, 331] width 179 height 24
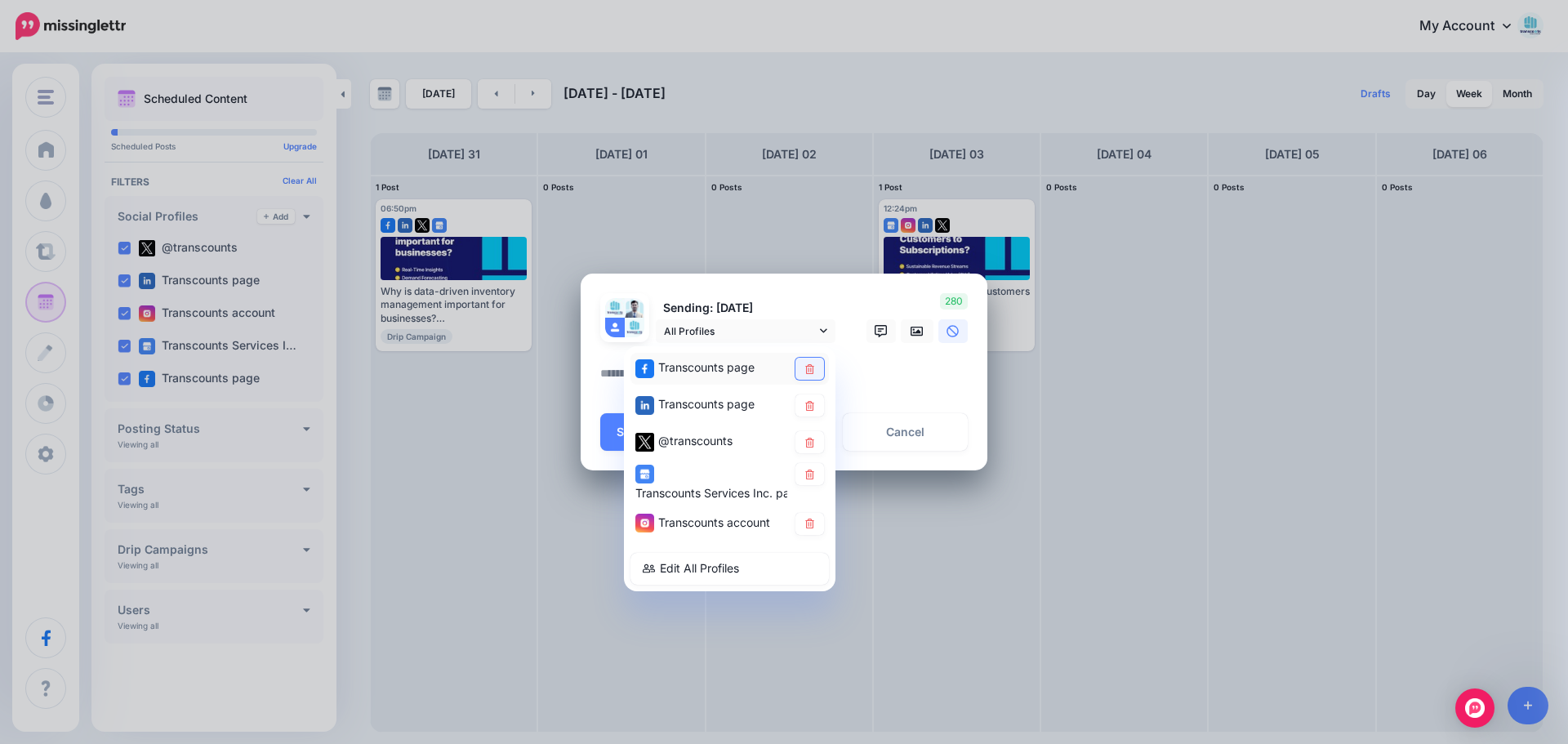
click at [782, 366] on icon at bounding box center [809, 368] width 9 height 10
click at [782, 447] on icon at bounding box center [809, 442] width 9 height 10
click at [782, 473] on icon at bounding box center [809, 473] width 12 height 10
click at [782, 523] on icon at bounding box center [809, 524] width 9 height 10
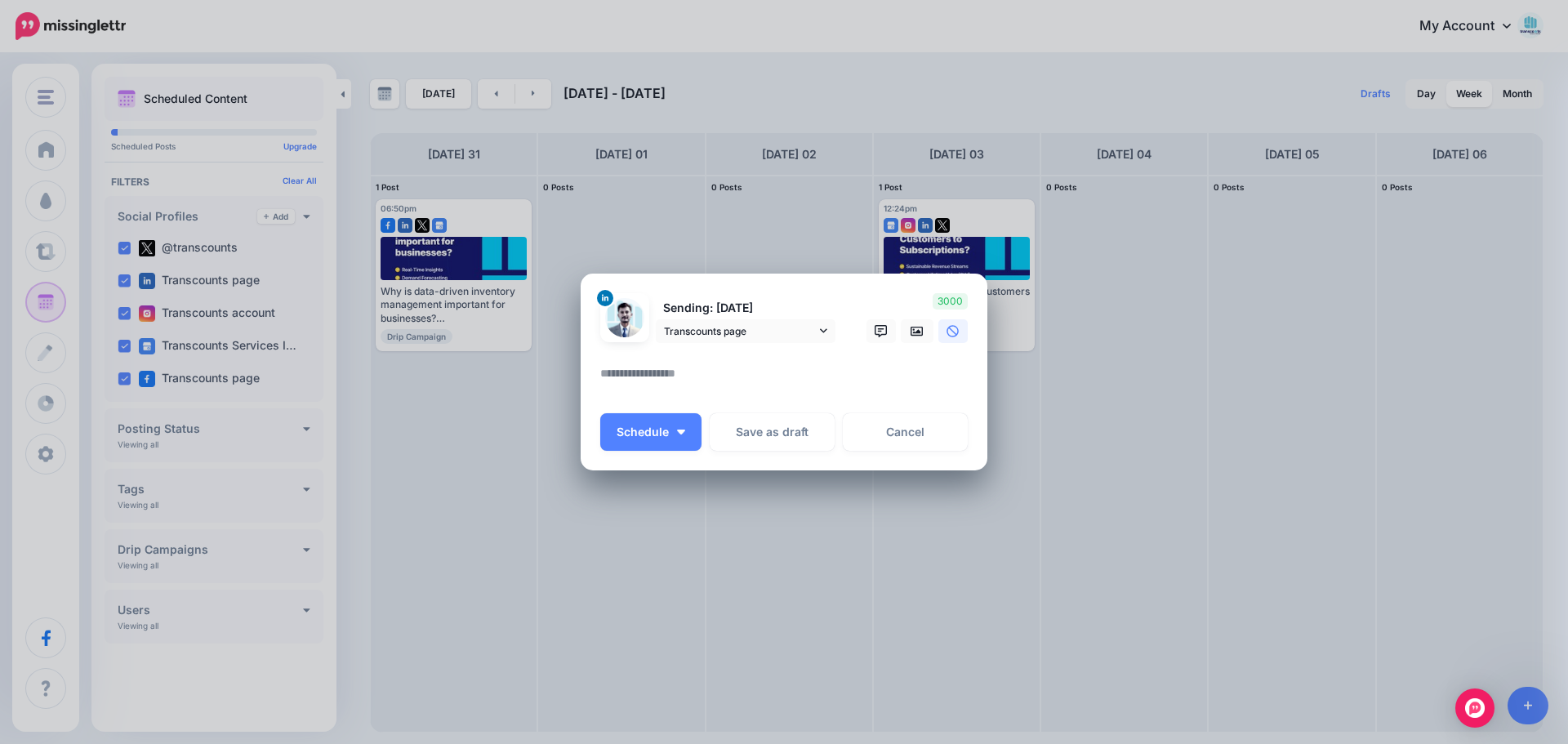
click at [714, 371] on textarea at bounding box center [788, 379] width 376 height 31
paste textarea "**********"
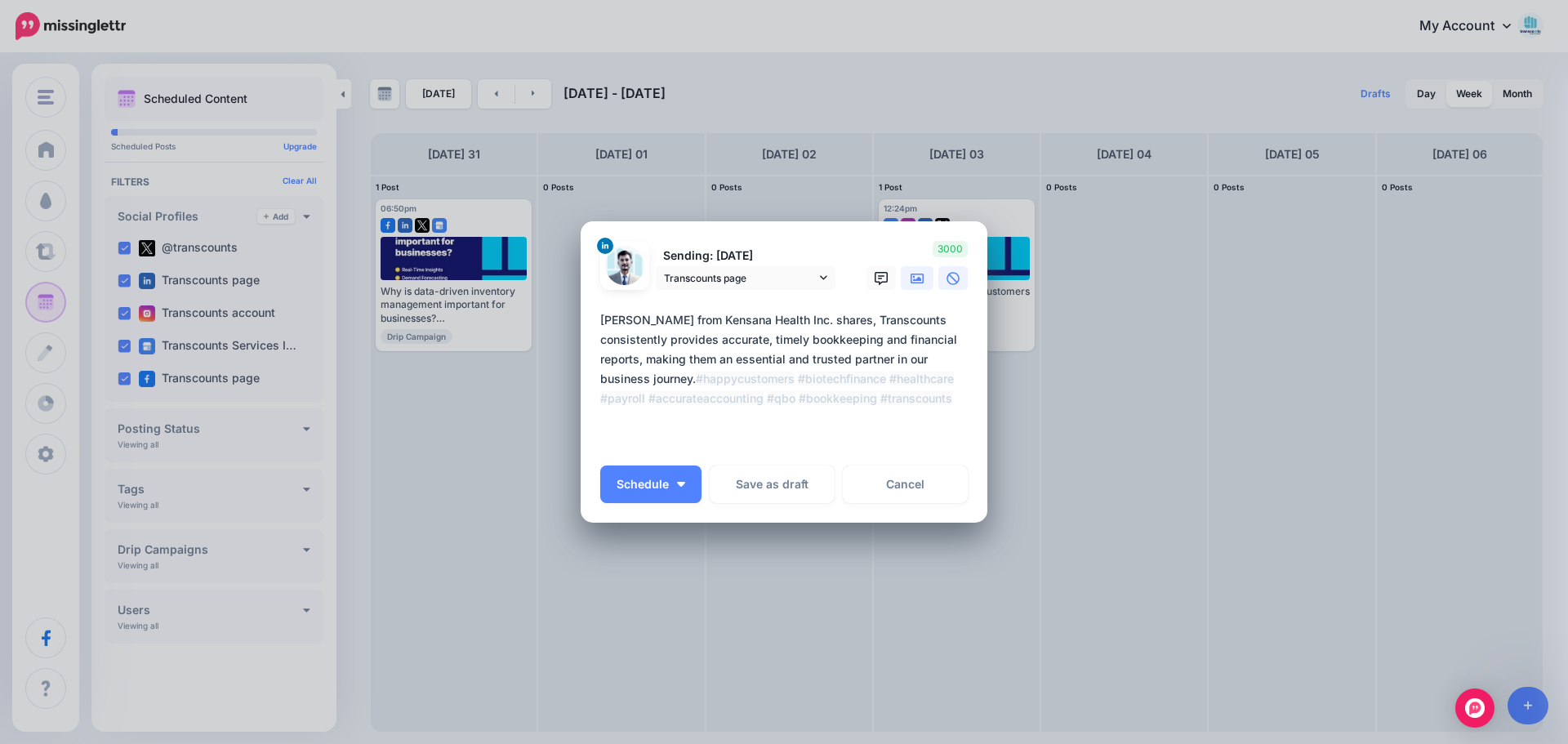
type textarea "**********"
click at [782, 279] on icon at bounding box center [916, 279] width 13 height 10
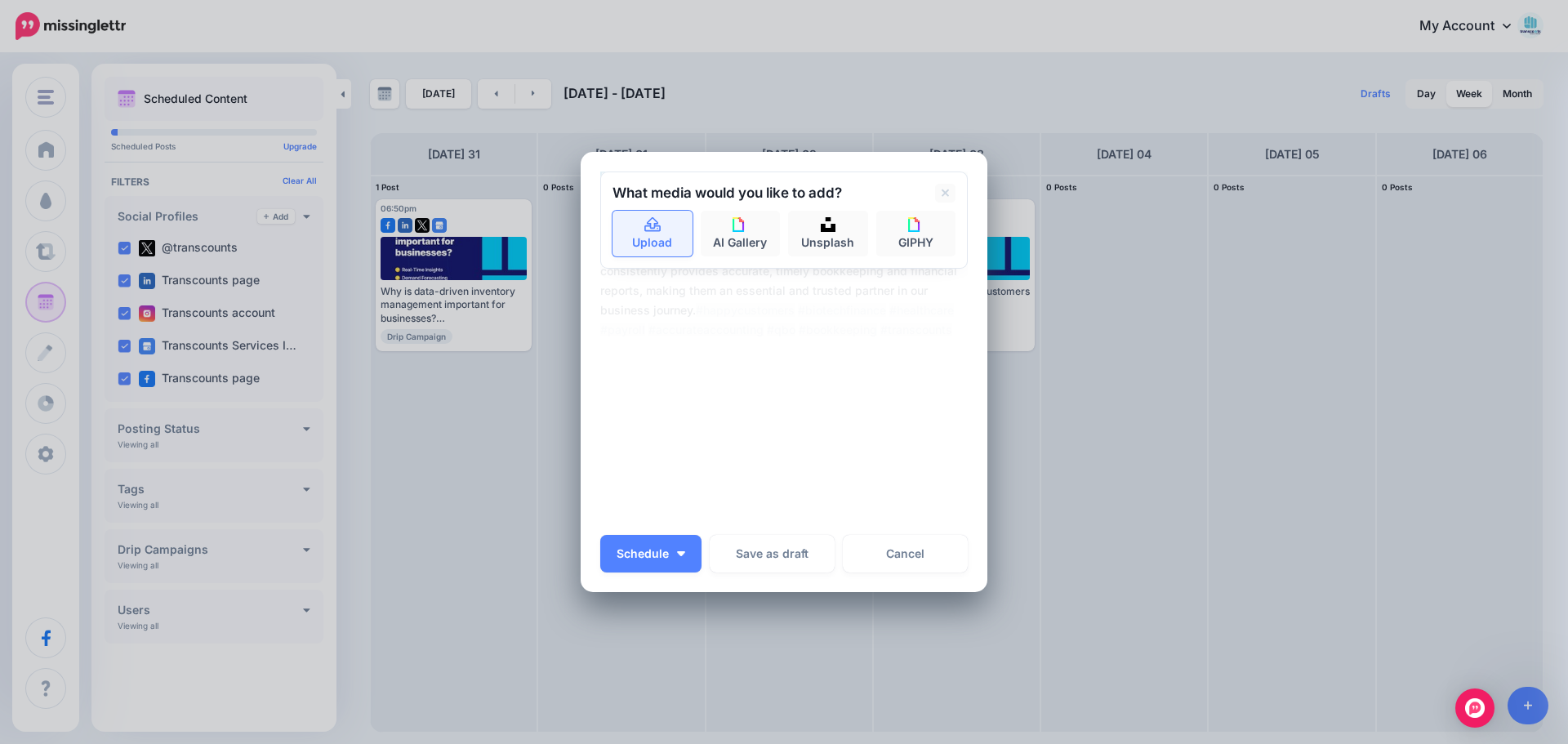
click at [650, 236] on link "Upload" at bounding box center [652, 233] width 80 height 45
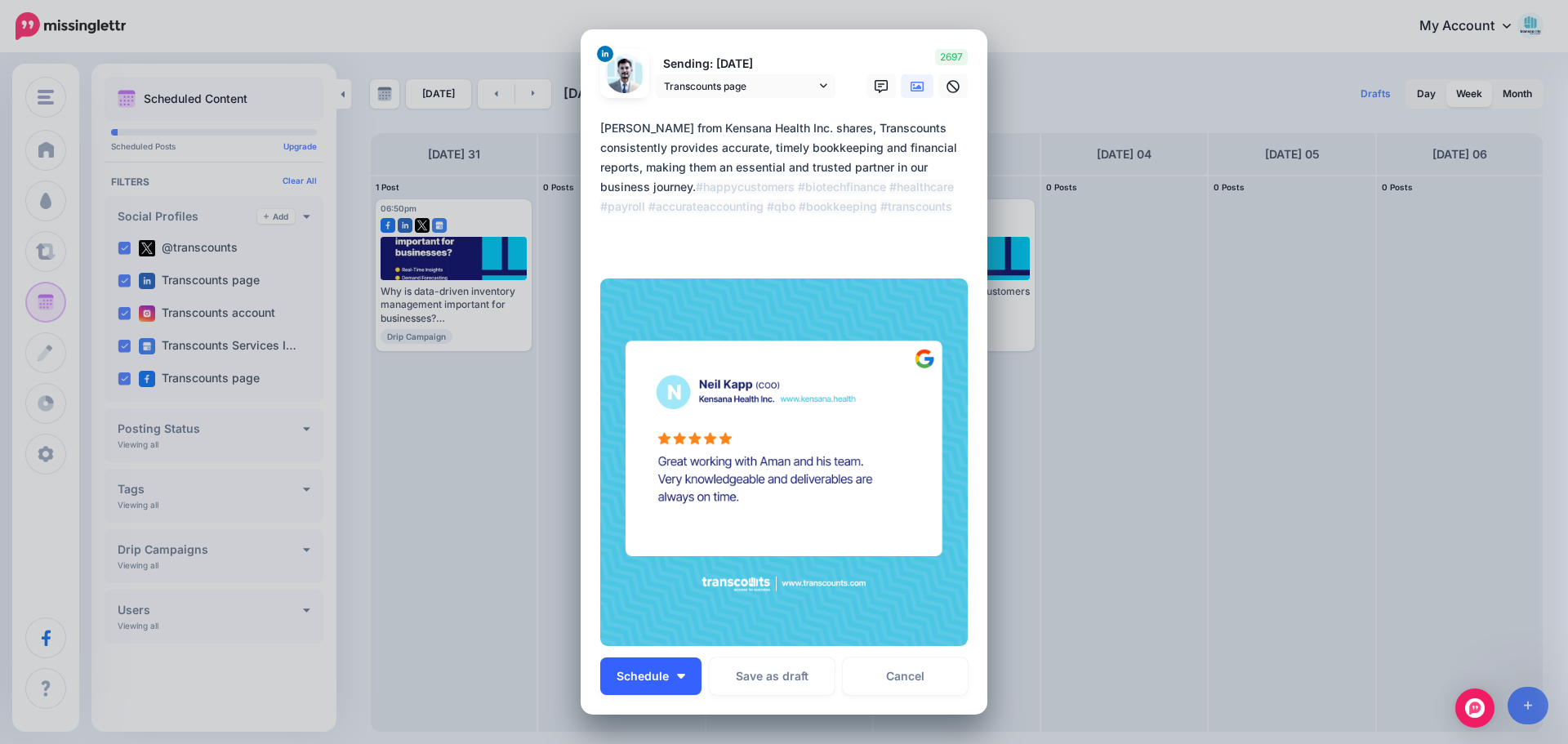
click at [673, 679] on button "Schedule" at bounding box center [651, 676] width 101 height 37
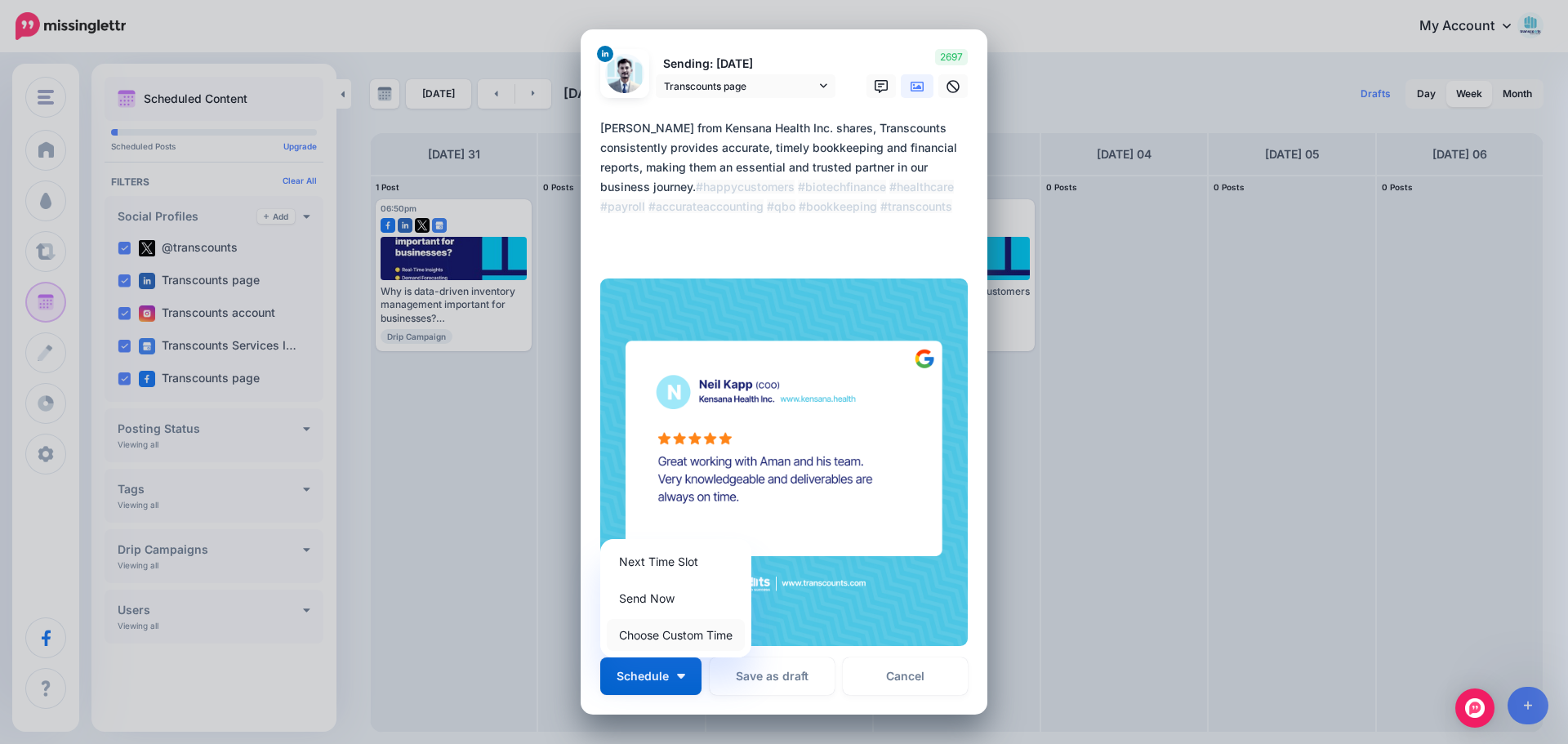
click at [674, 639] on link "Choose Custom Time" at bounding box center [675, 635] width 138 height 31
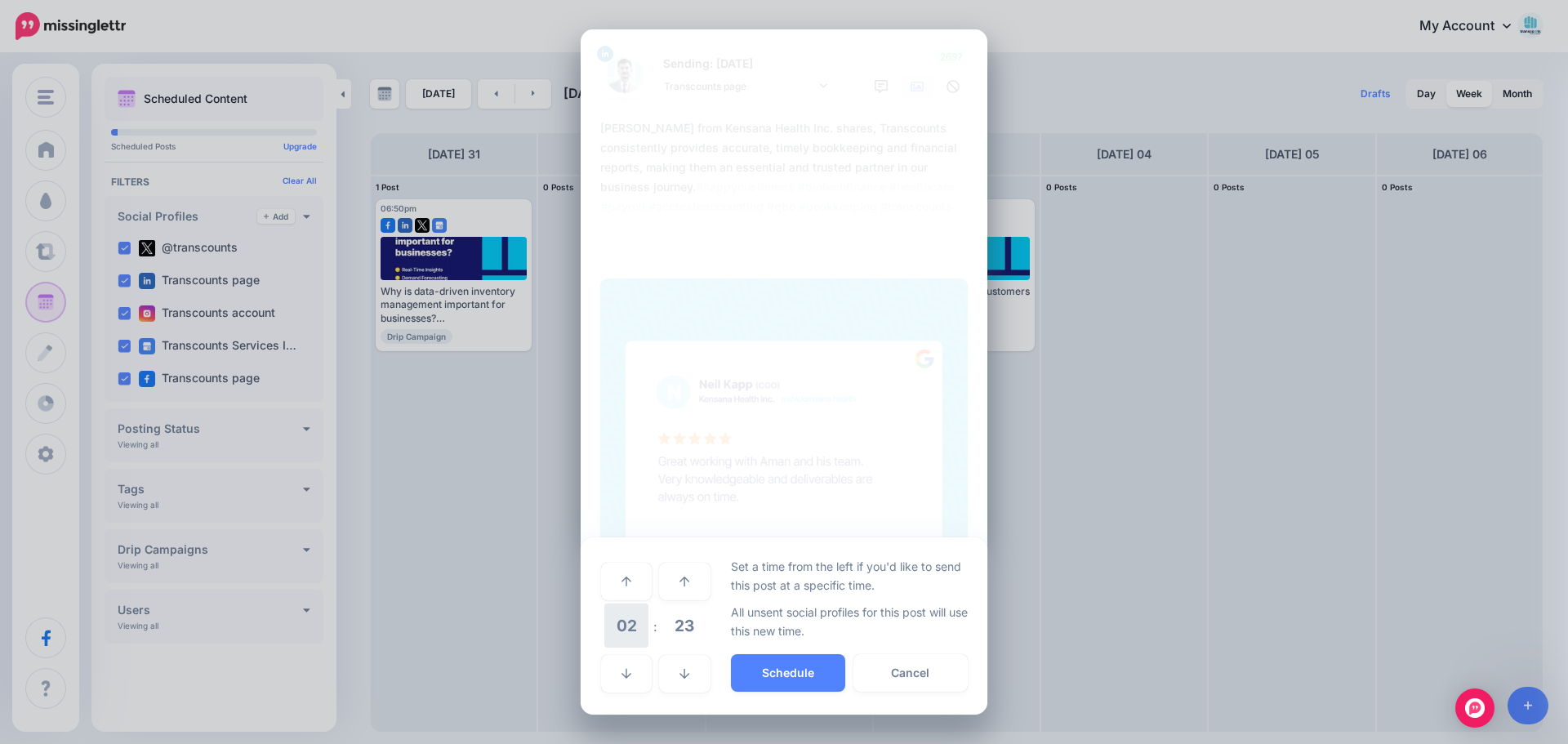
click at [630, 626] on span "02" at bounding box center [626, 625] width 44 height 44
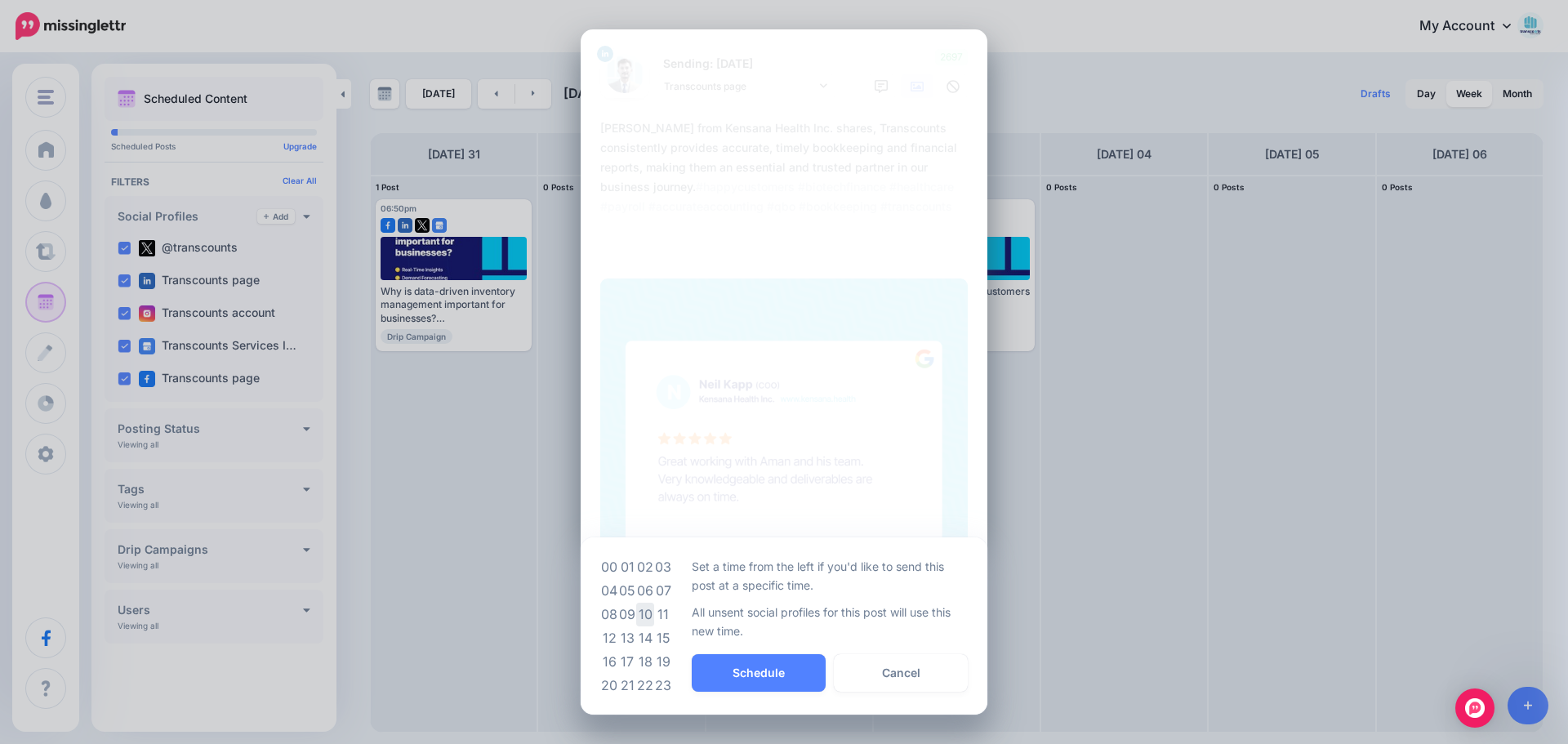
click at [642, 618] on td "10" at bounding box center [645, 614] width 18 height 24
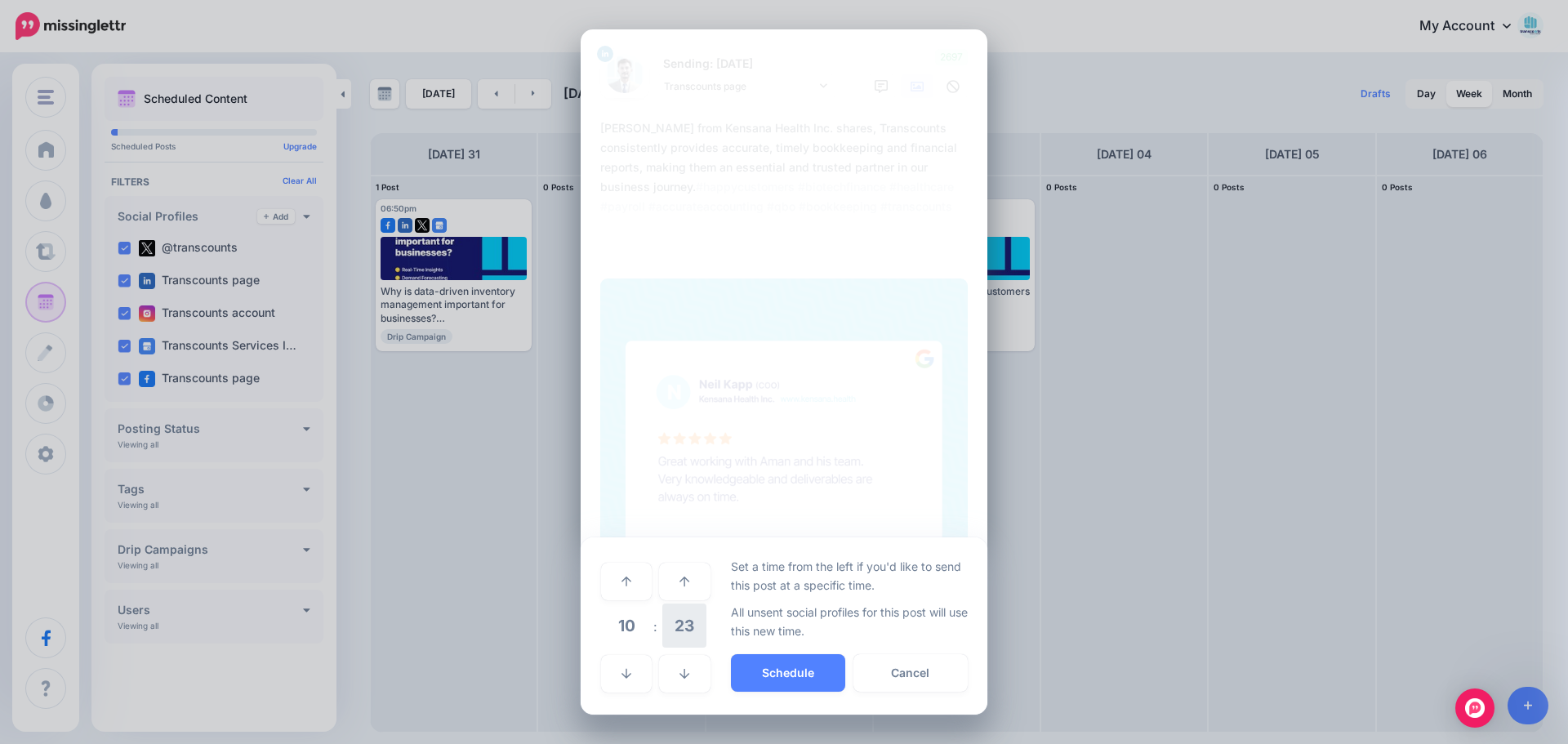
click at [686, 622] on span "23" at bounding box center [684, 625] width 44 height 44
click at [606, 576] on td "00" at bounding box center [609, 581] width 18 height 45
click at [782, 673] on button "Schedule" at bounding box center [787, 672] width 114 height 37
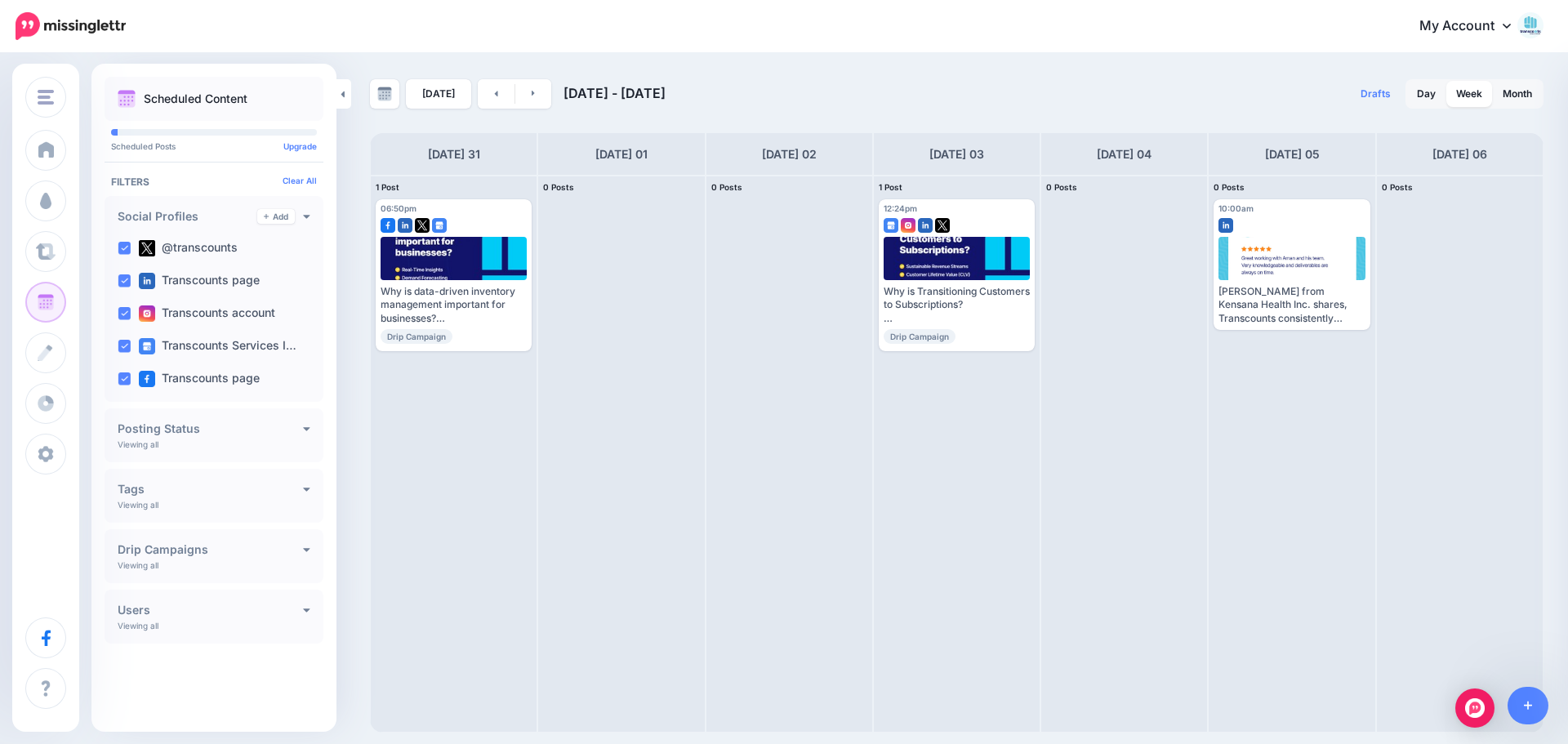
click at [782, 93] on div "[DATE] [DATE] - [DATE]" at bounding box center [663, 93] width 587 height 30
click at [532, 95] on icon at bounding box center [533, 93] width 3 height 6
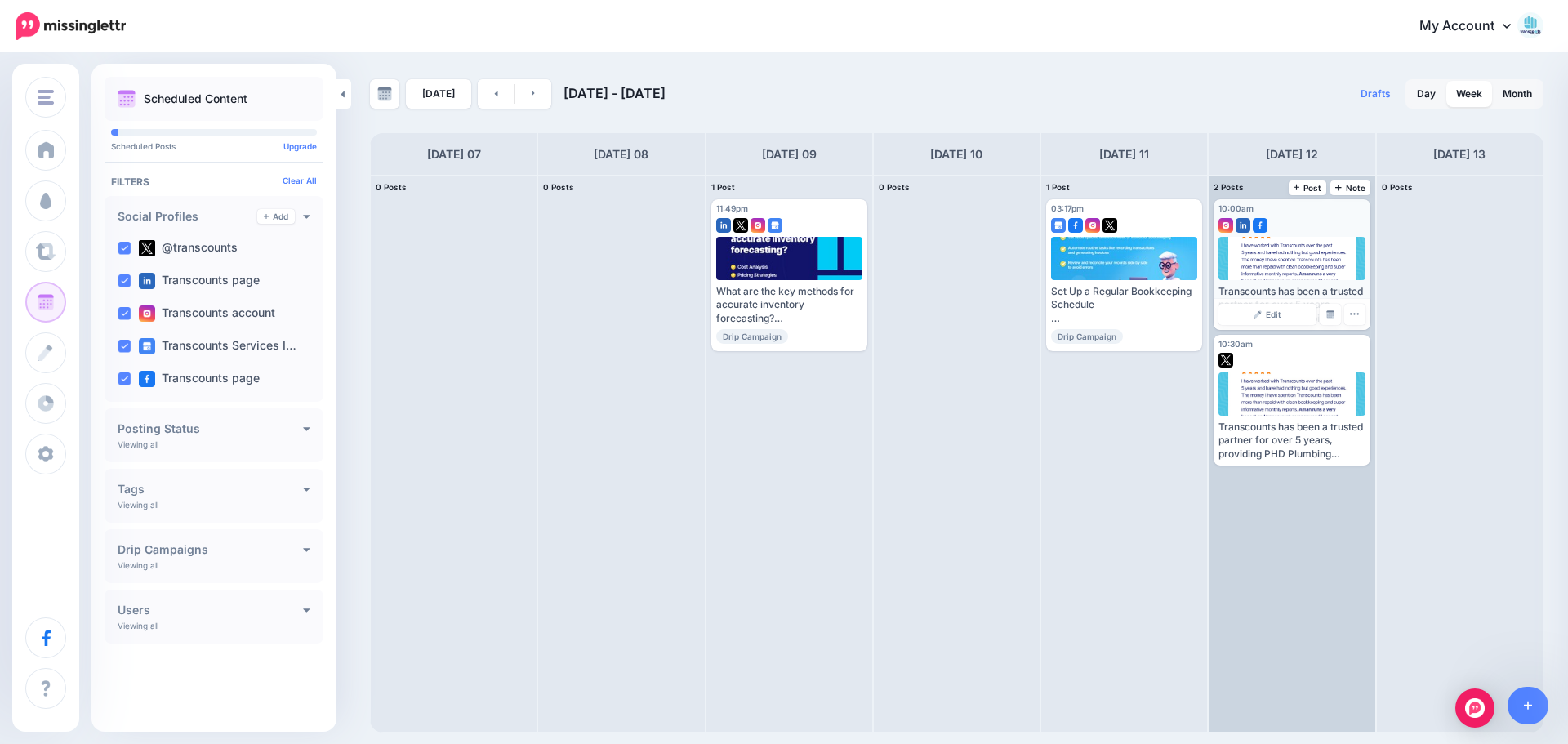
click at [782, 247] on div at bounding box center [1291, 259] width 147 height 43
click at [782, 295] on div "Transcounts has been a trusted partner for over 5 years, providing PHD Plumbing…" at bounding box center [1291, 304] width 146 height 40
click at [782, 319] on link "Edit" at bounding box center [1267, 315] width 97 height 22
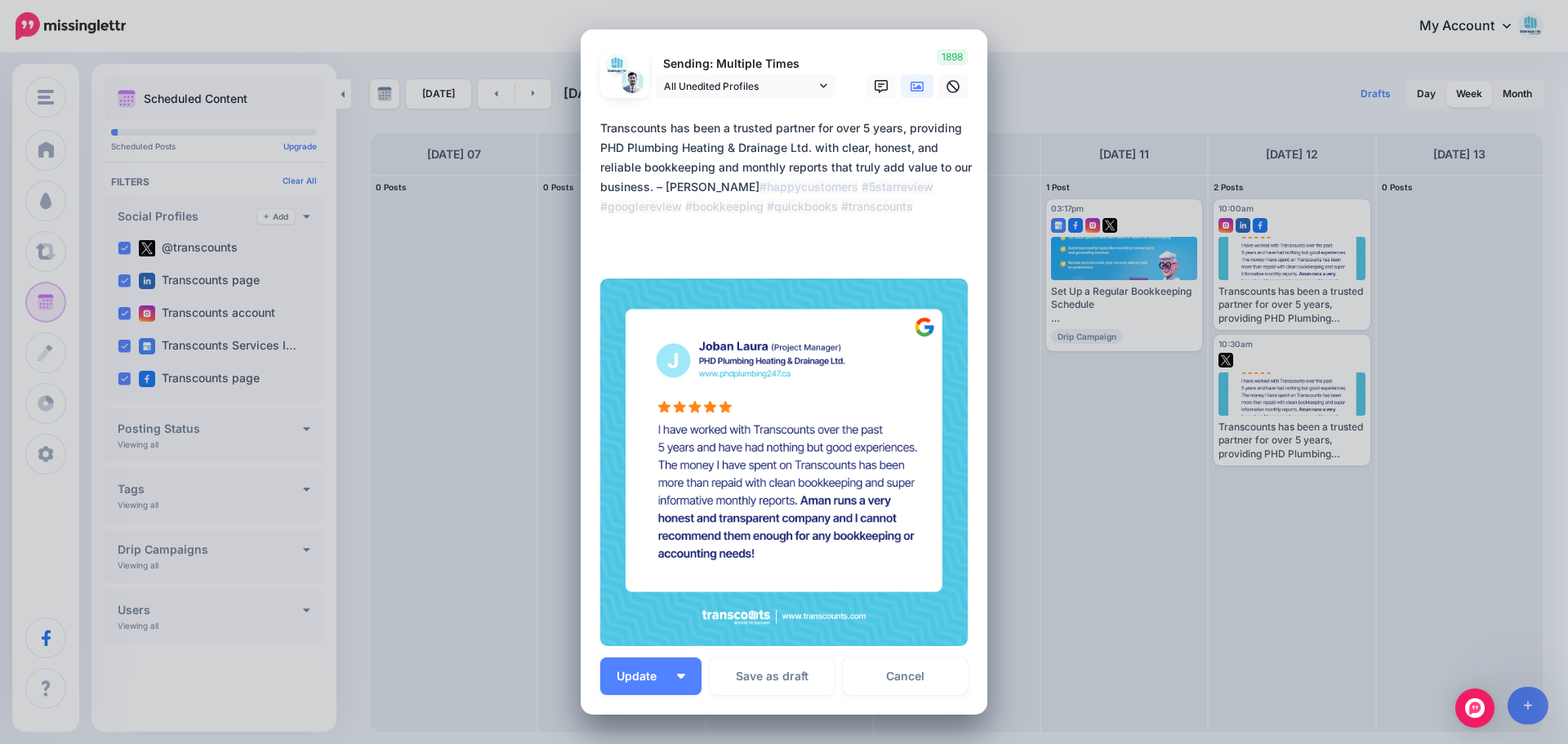
click at [782, 60] on div "Edit Post Loading Sending: Multiple Times All Unedited Profiles" at bounding box center [784, 372] width 1568 height 744
click at [782, 690] on link "Cancel" at bounding box center [905, 676] width 125 height 37
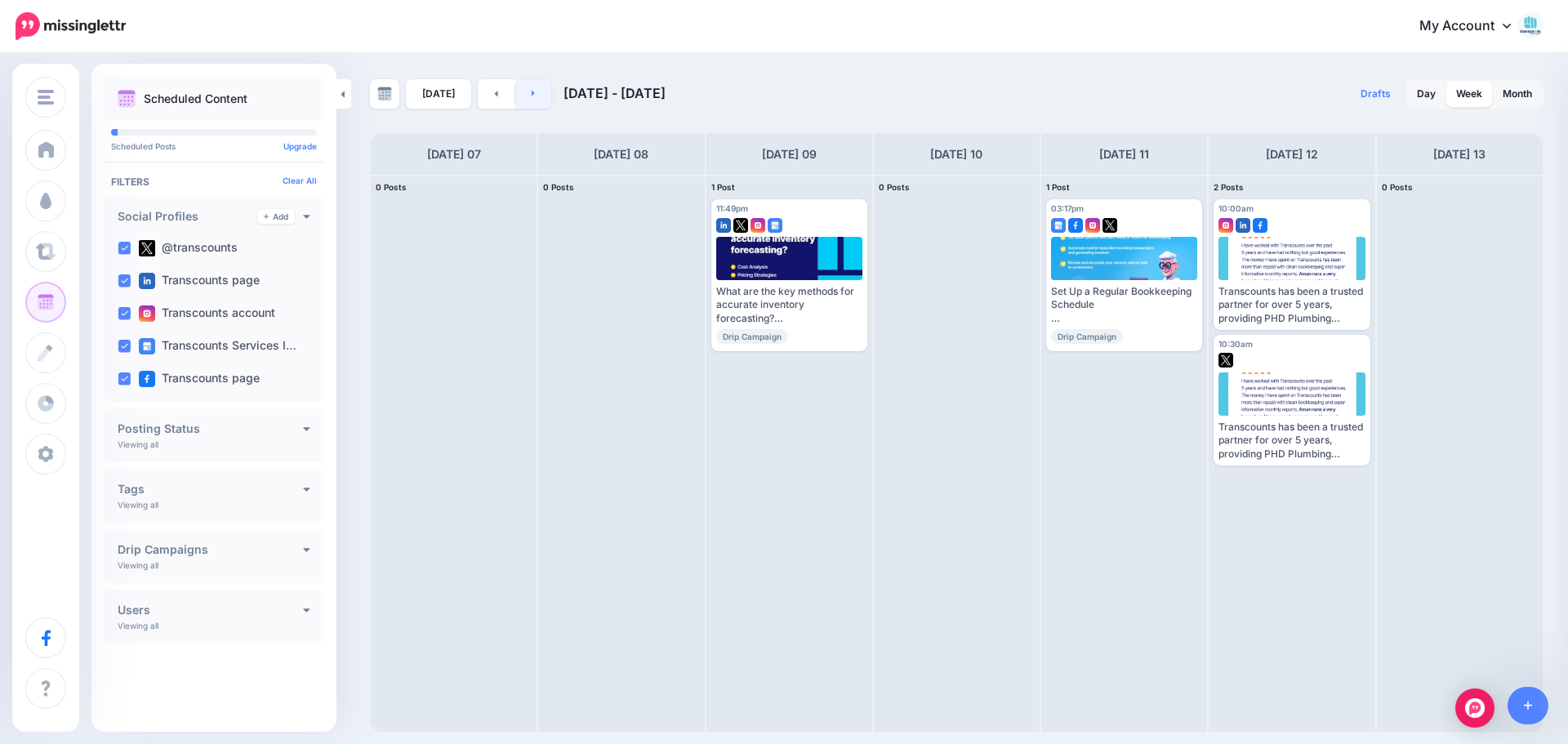
click at [537, 98] on link at bounding box center [533, 93] width 36 height 30
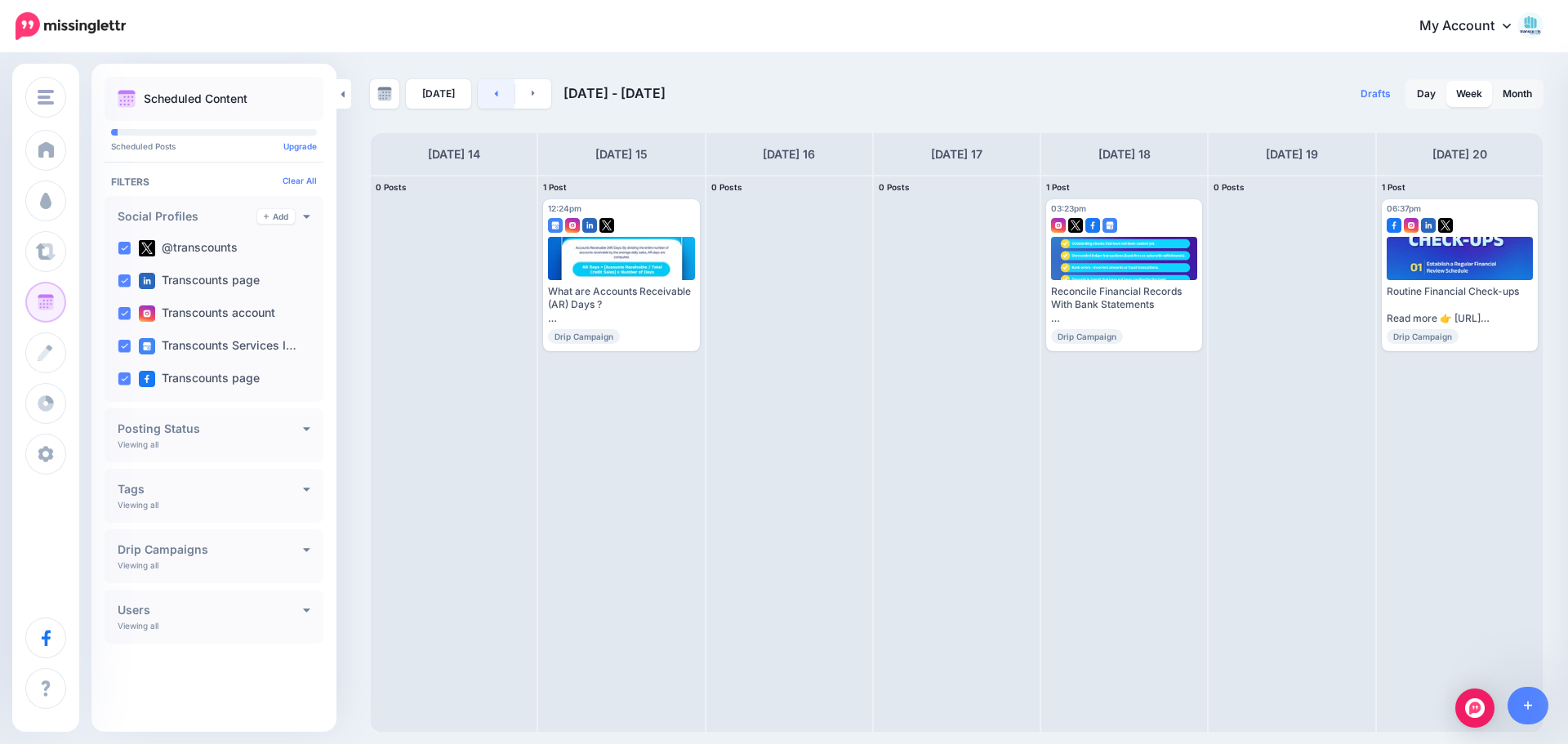
click at [496, 93] on link at bounding box center [495, 93] width 36 height 30
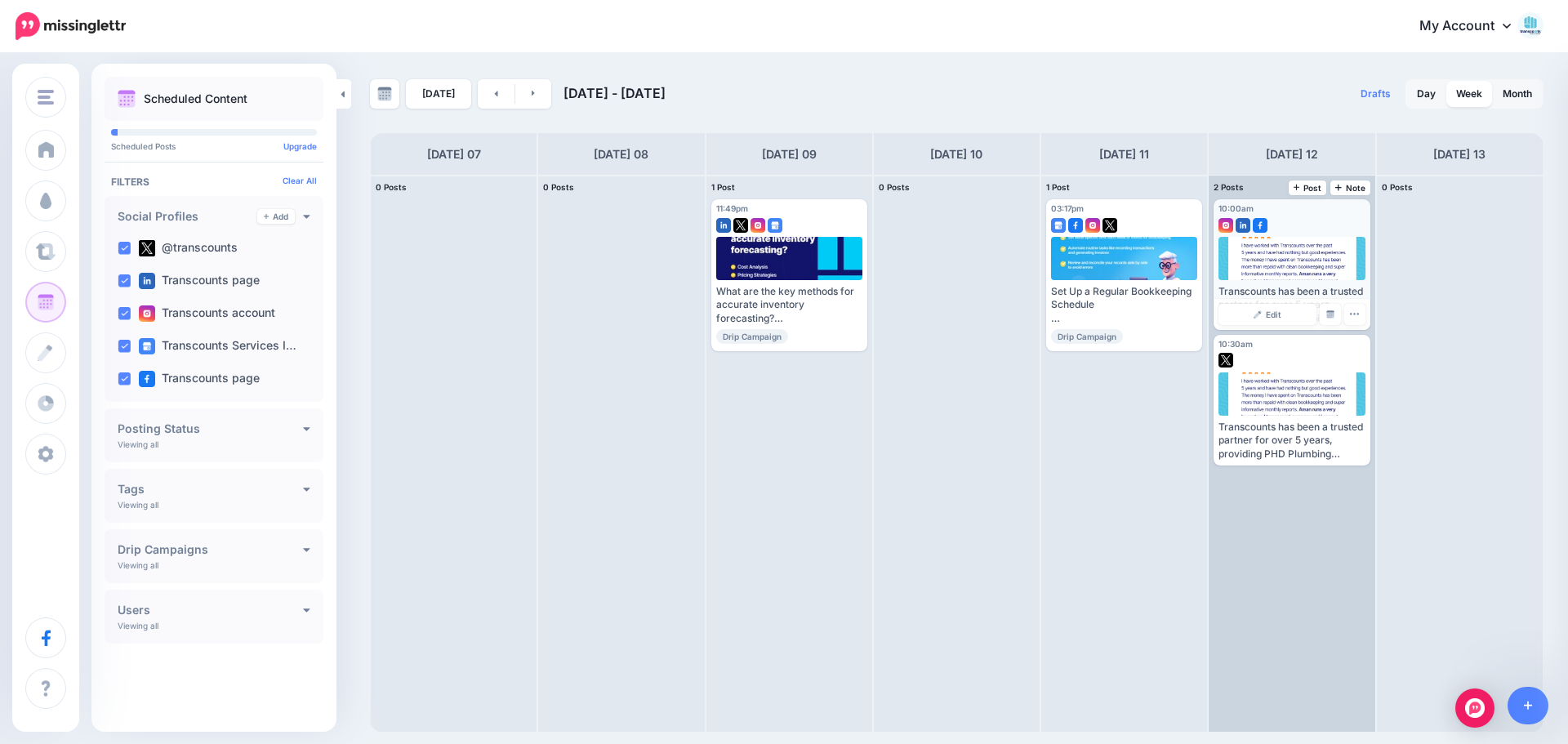
click at [782, 258] on div at bounding box center [1291, 259] width 147 height 43
click at [782, 317] on icon "button" at bounding box center [1353, 314] width 11 height 11
click at [782, 257] on div at bounding box center [1291, 259] width 147 height 43
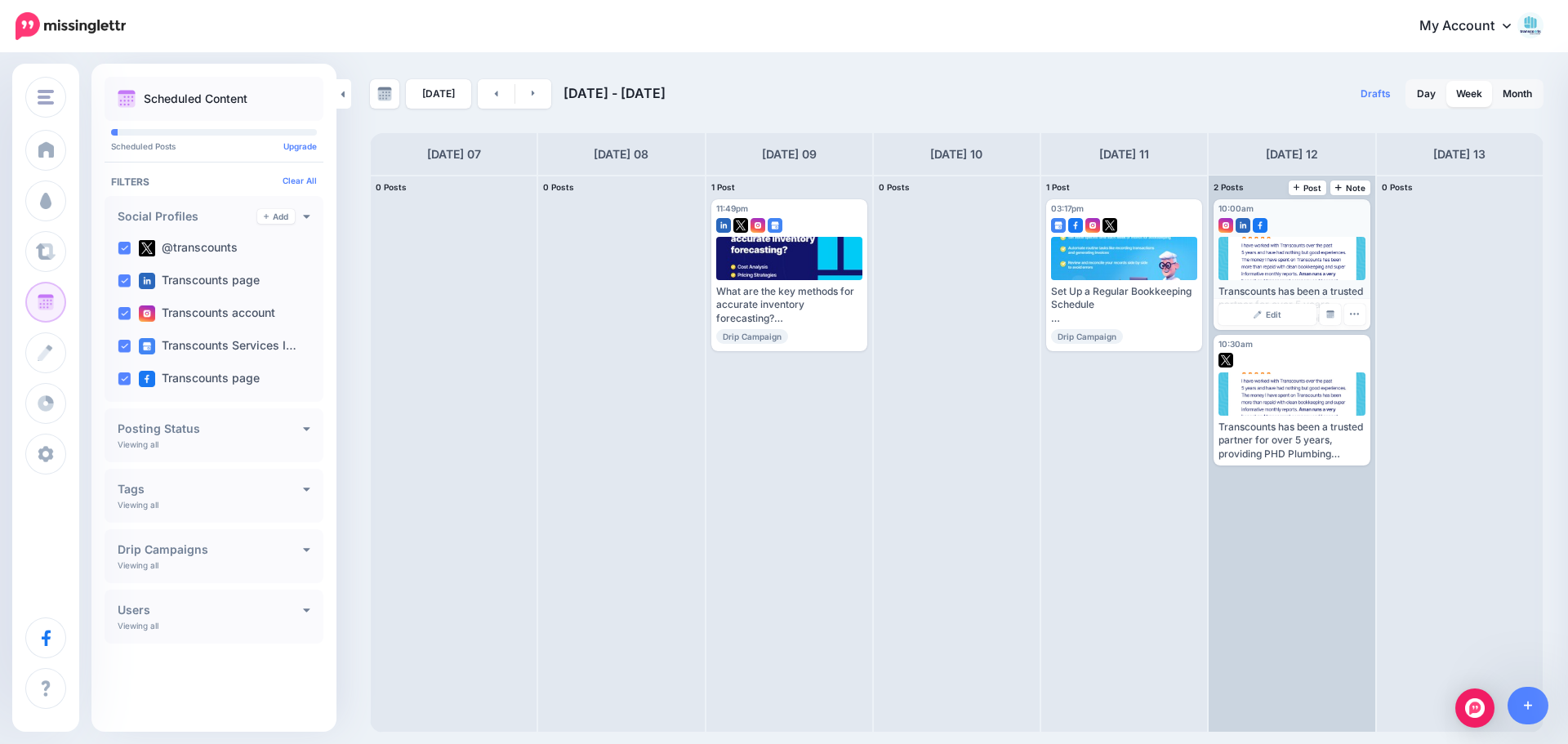
click at [782, 257] on div at bounding box center [1291, 259] width 147 height 43
click at [782, 318] on span "Edit" at bounding box center [1274, 314] width 16 height 8
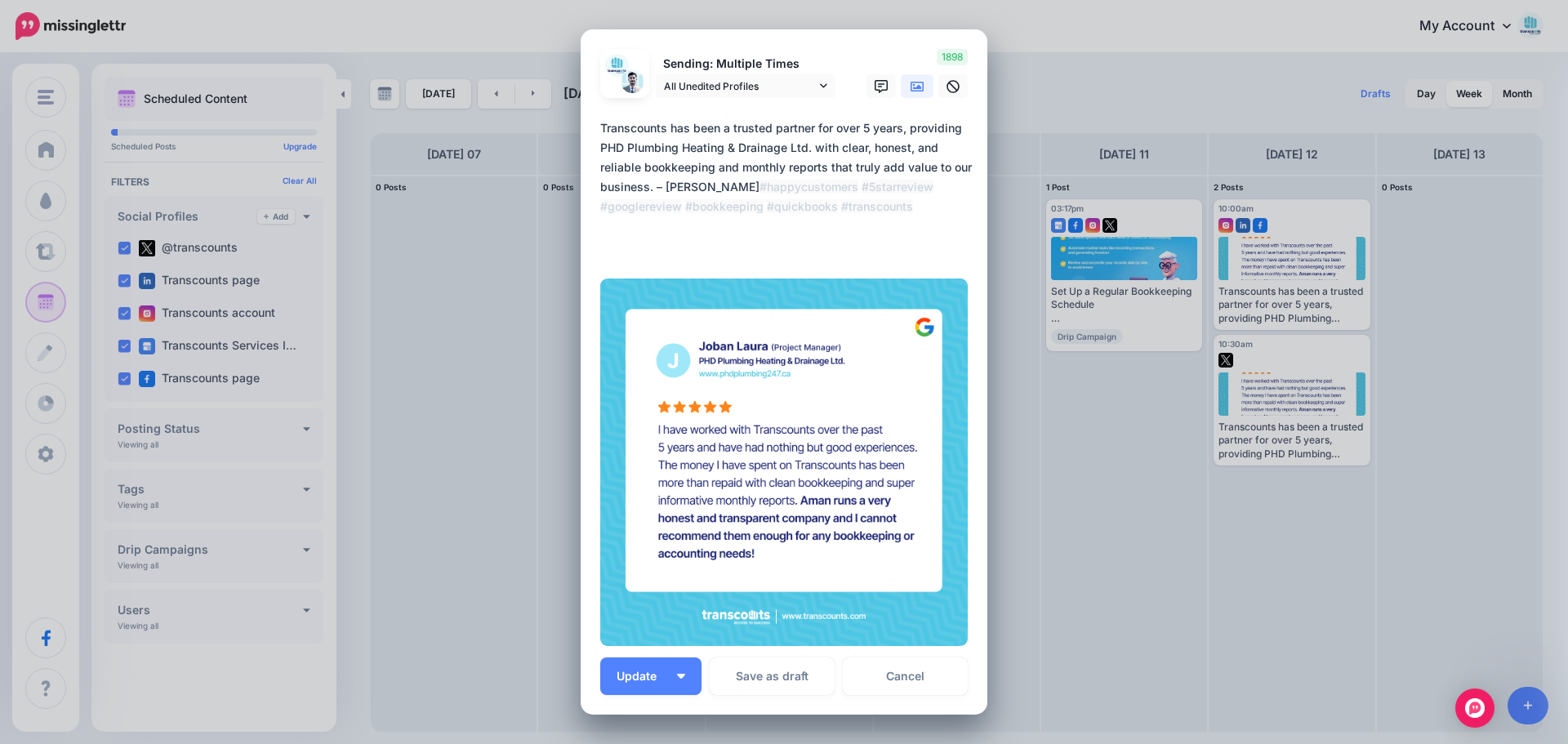
click at [782, 60] on div "Edit Post Loading Sending: Multiple Times All Unedited Profiles" at bounding box center [784, 372] width 1568 height 744
click at [782, 662] on link "Cancel" at bounding box center [905, 676] width 125 height 37
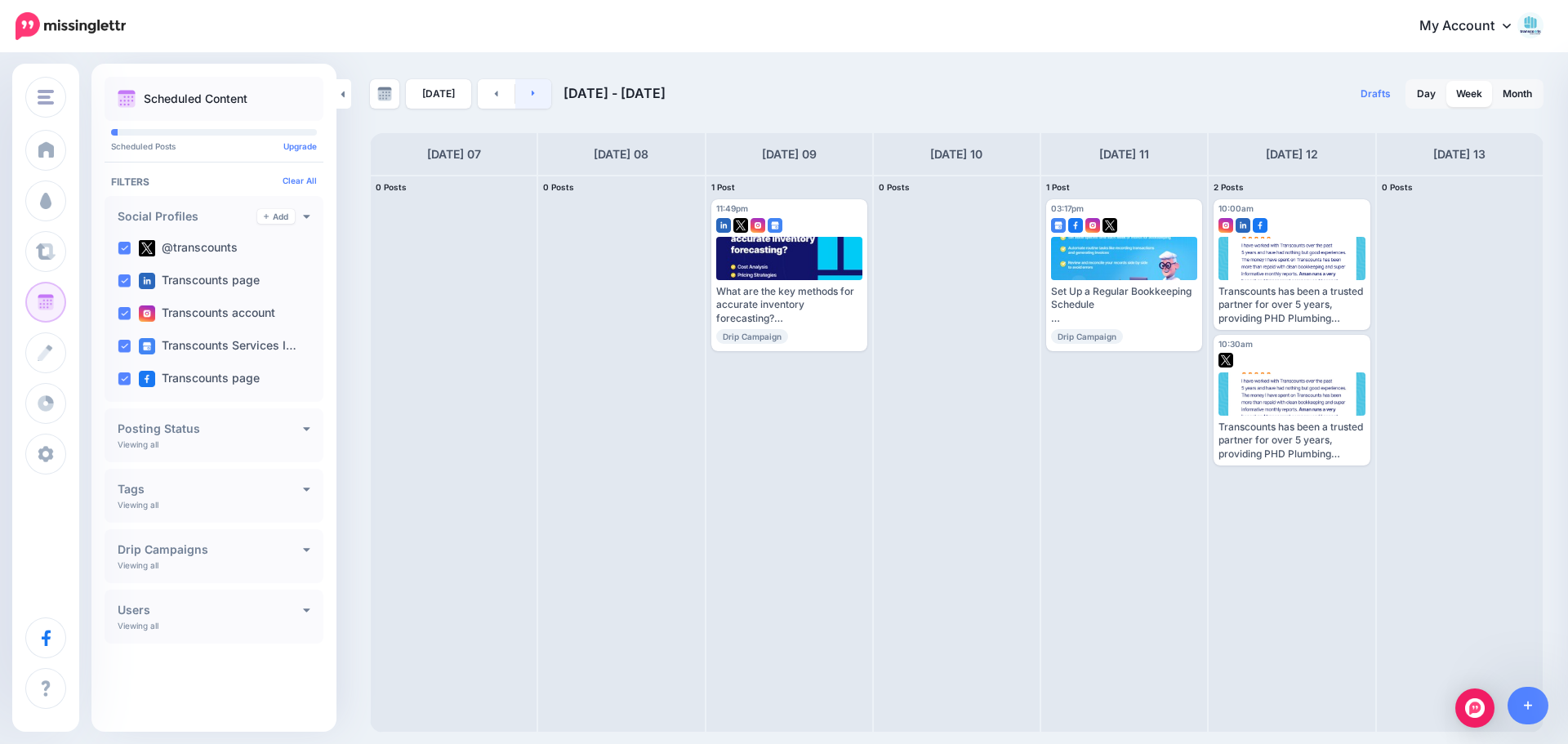
click at [537, 100] on link at bounding box center [533, 93] width 36 height 30
